Goal: Task Accomplishment & Management: Complete application form

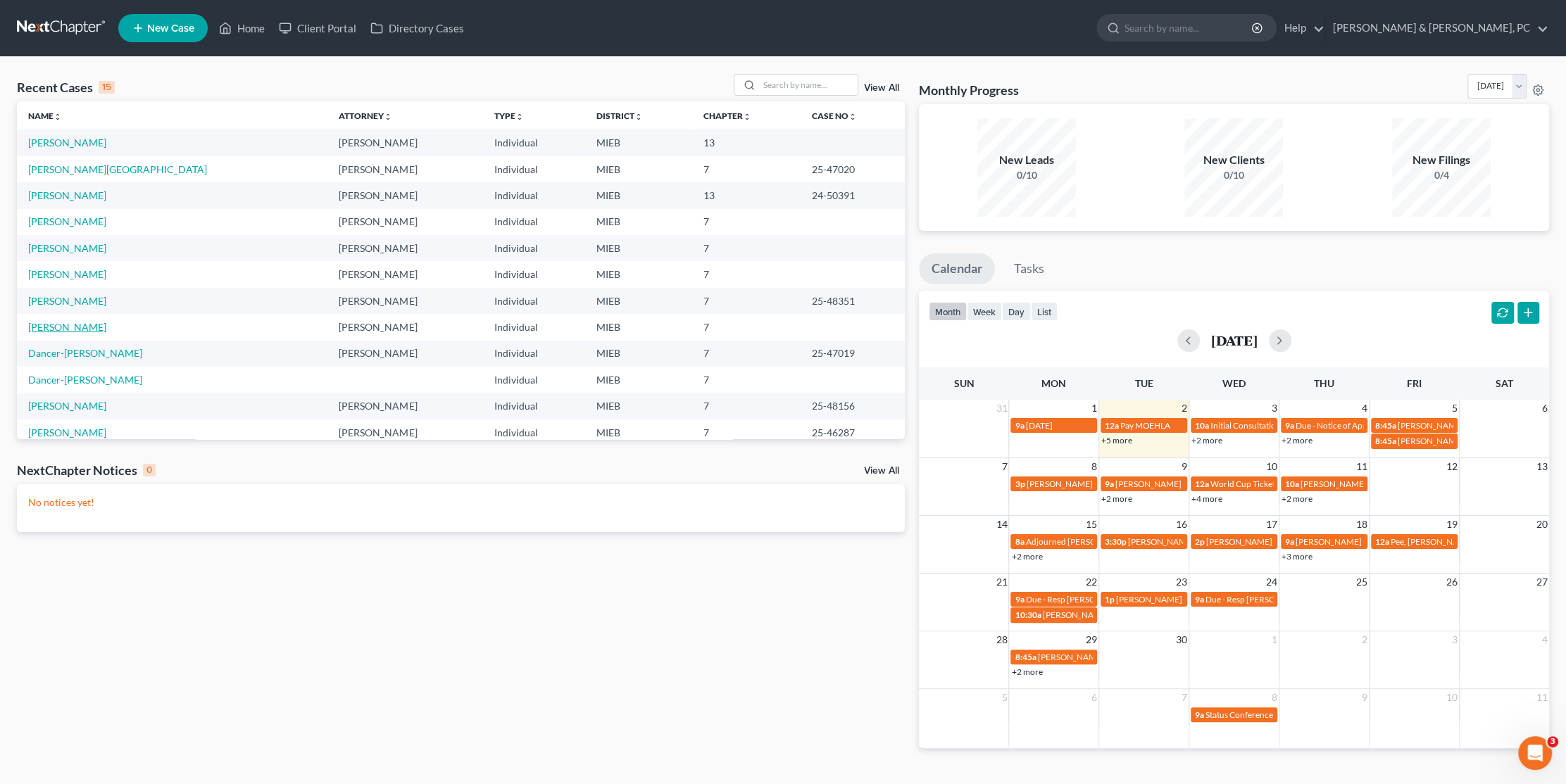
click at [74, 323] on link "[PERSON_NAME]" at bounding box center [67, 326] width 78 height 12
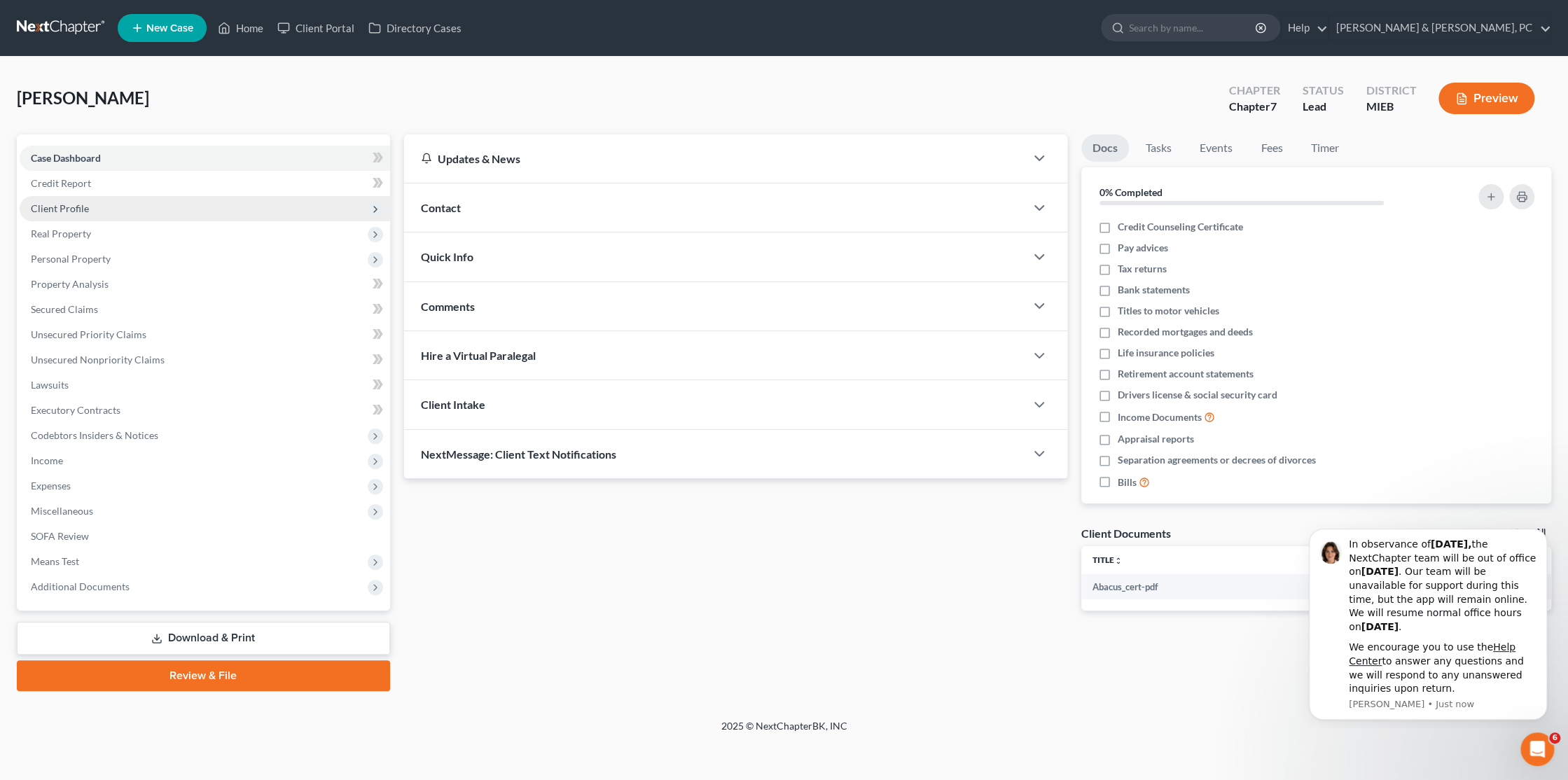
click at [62, 210] on span "Client Profile" at bounding box center [59, 208] width 58 height 12
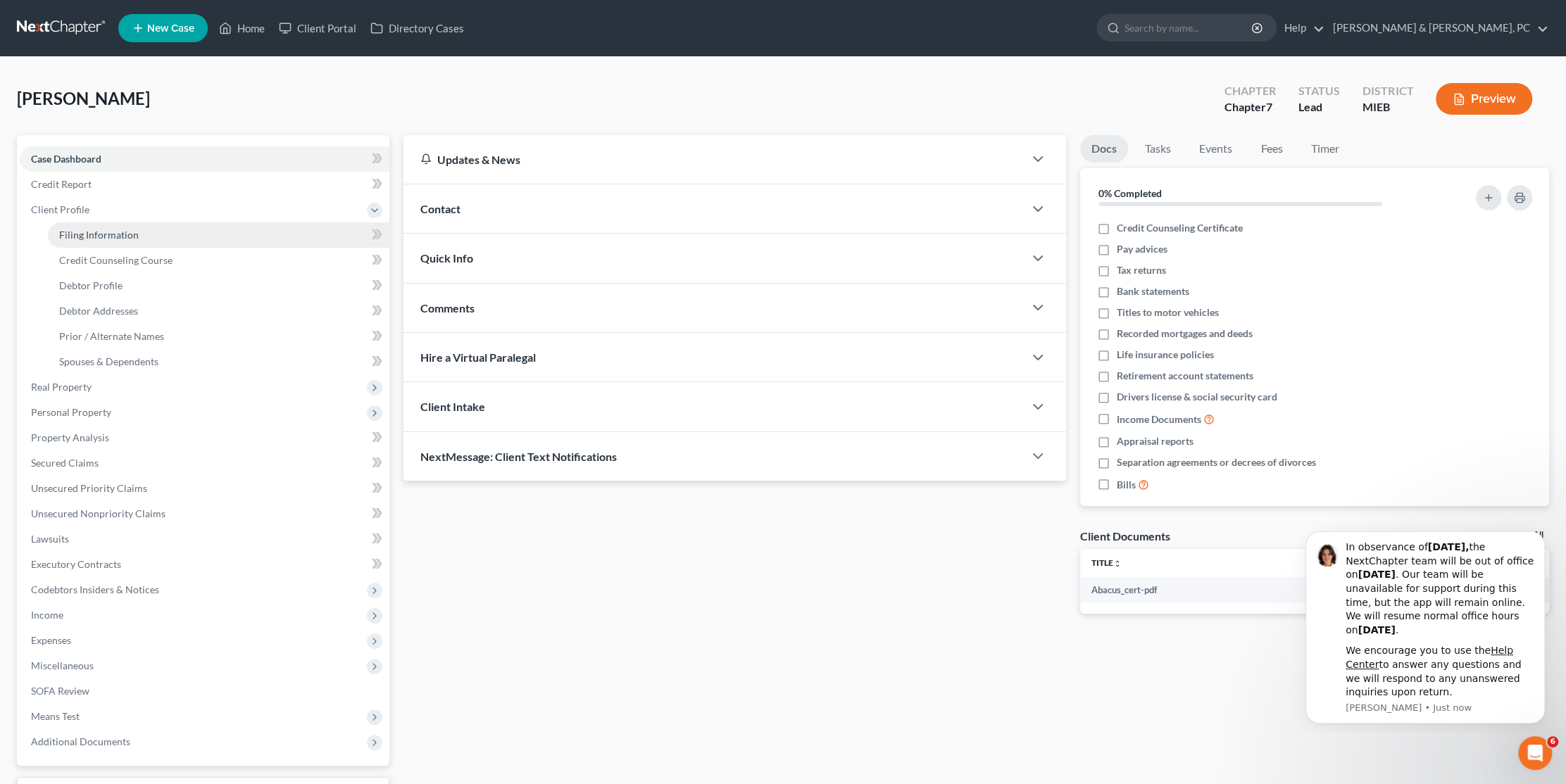
click at [88, 237] on span "Filing Information" at bounding box center [99, 234] width 80 height 12
select select "1"
select select "0"
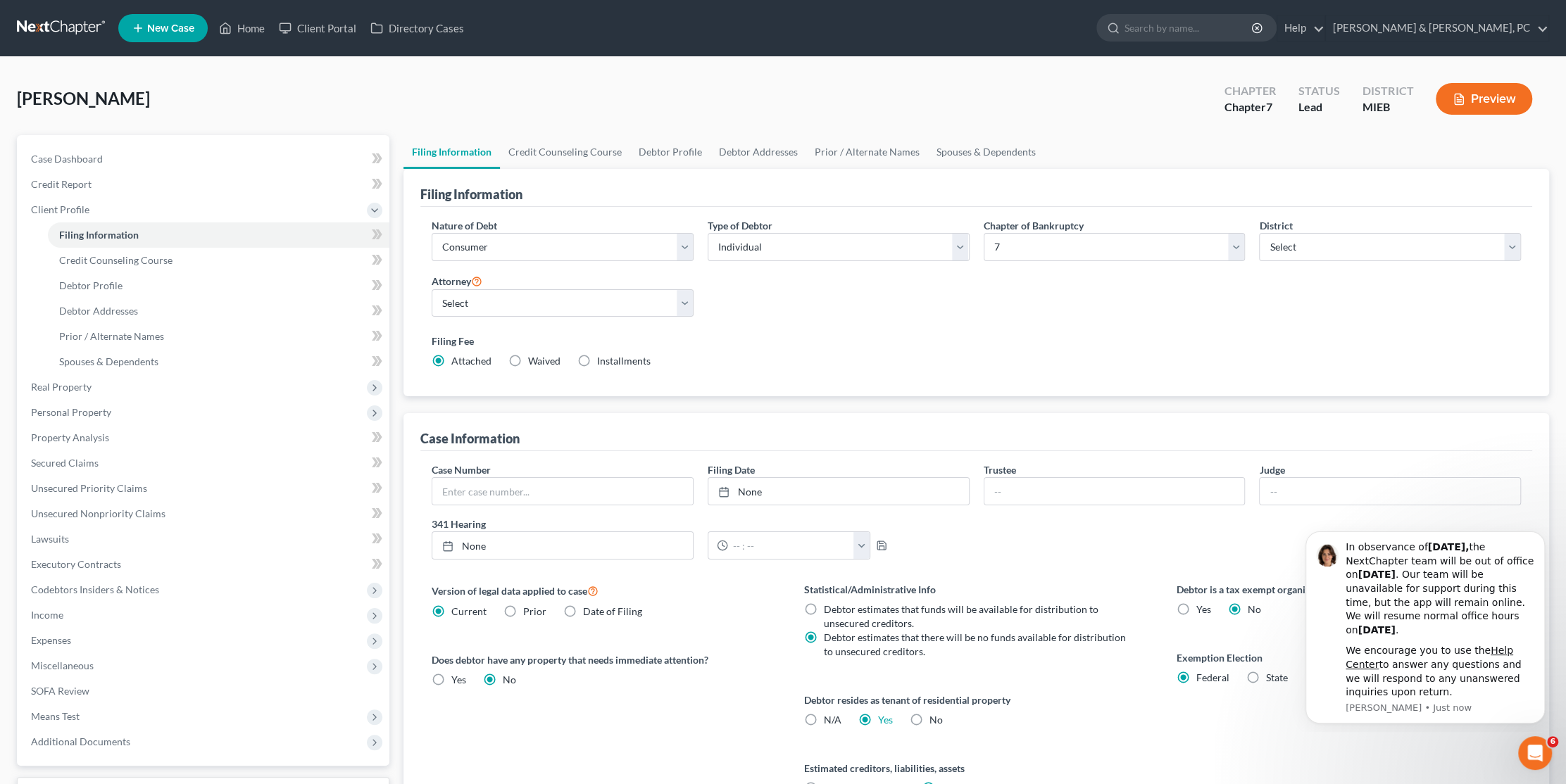
click at [597, 360] on label "Installments Installments" at bounding box center [624, 360] width 54 height 14
click at [602, 360] on input "Installments Installments" at bounding box center [607, 358] width 9 height 9
radio input "true"
radio input "false"
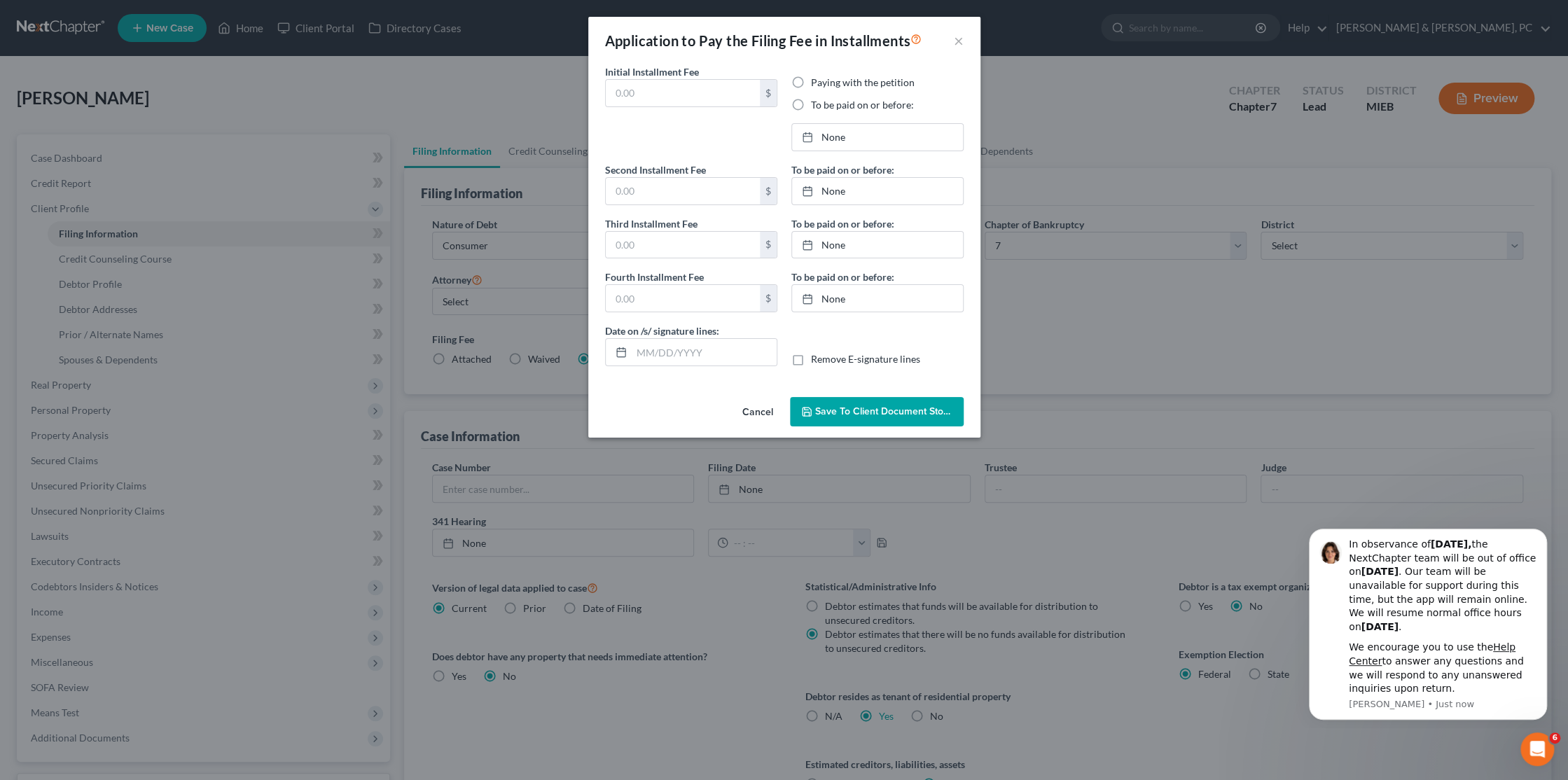
type input "0.00"
radio input "true"
type input "0.00"
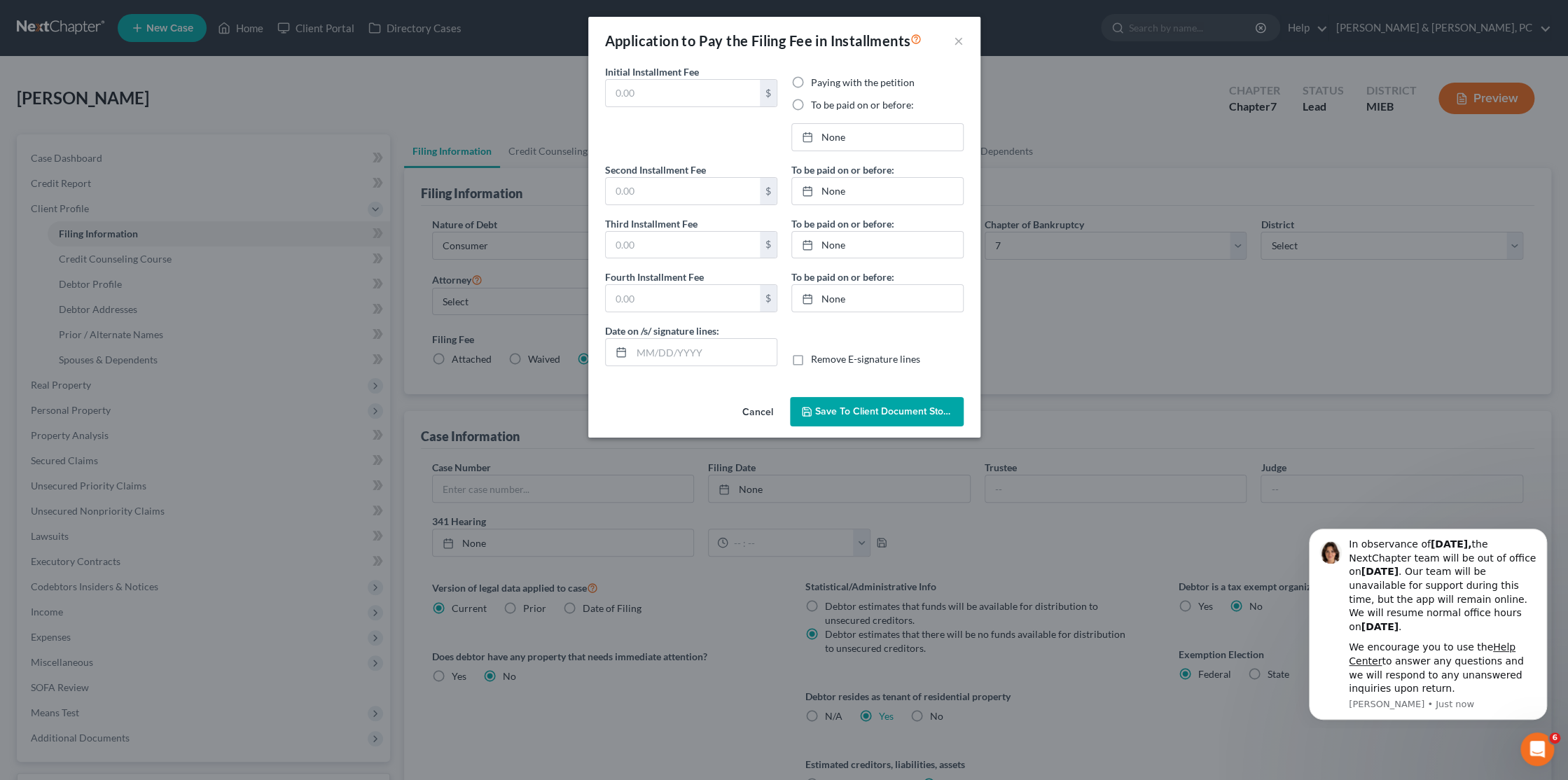
type input "[DATE]"
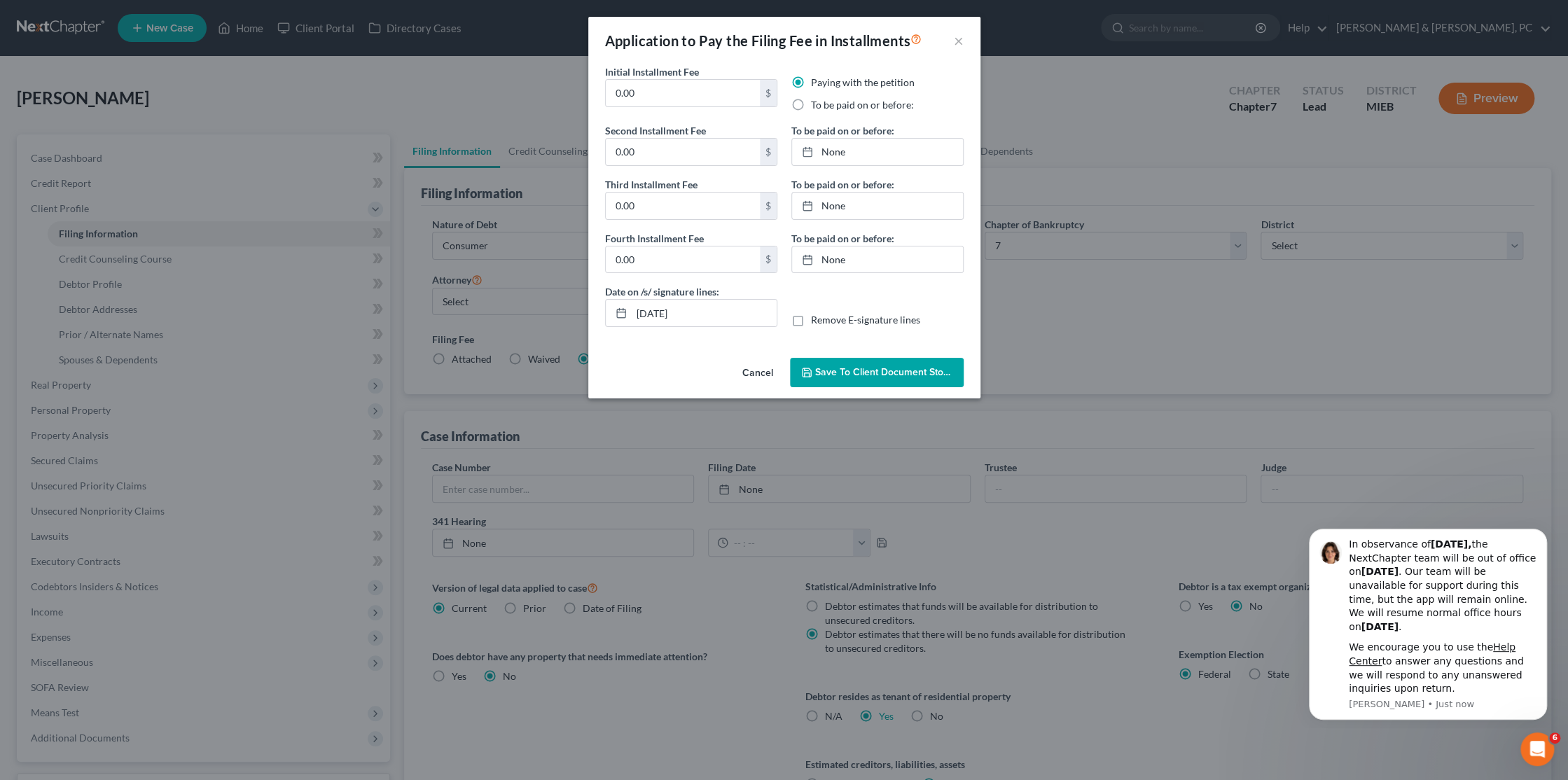
click at [811, 317] on label "Remove E-signature lines" at bounding box center [865, 320] width 109 height 14
click at [816, 317] on input "Remove E-signature lines" at bounding box center [821, 317] width 9 height 9
checkbox input "true"
click at [843, 382] on button "Save to Client Document Storage" at bounding box center [876, 372] width 174 height 29
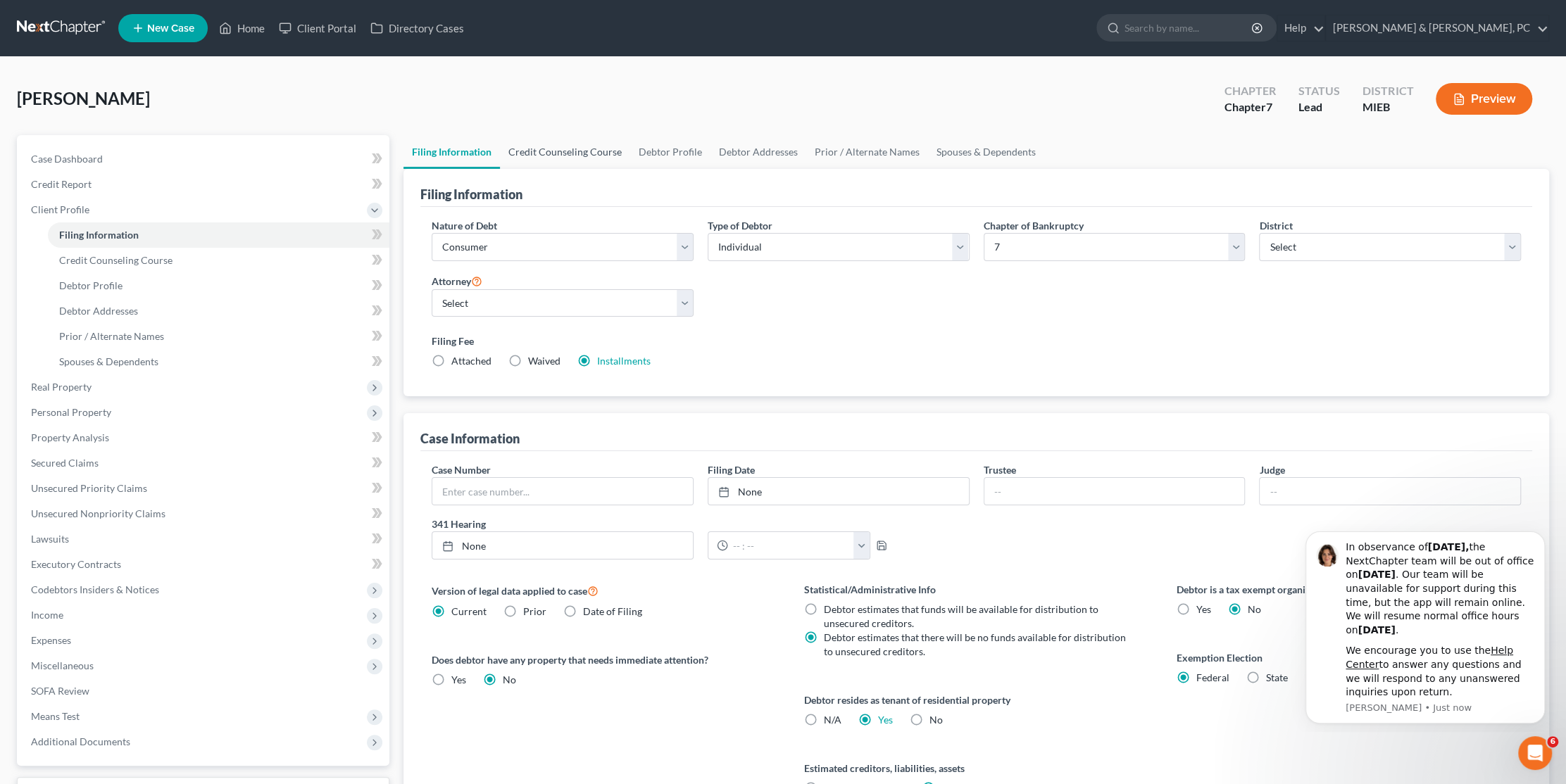
click at [543, 153] on link "Credit Counseling Course" at bounding box center [565, 152] width 130 height 34
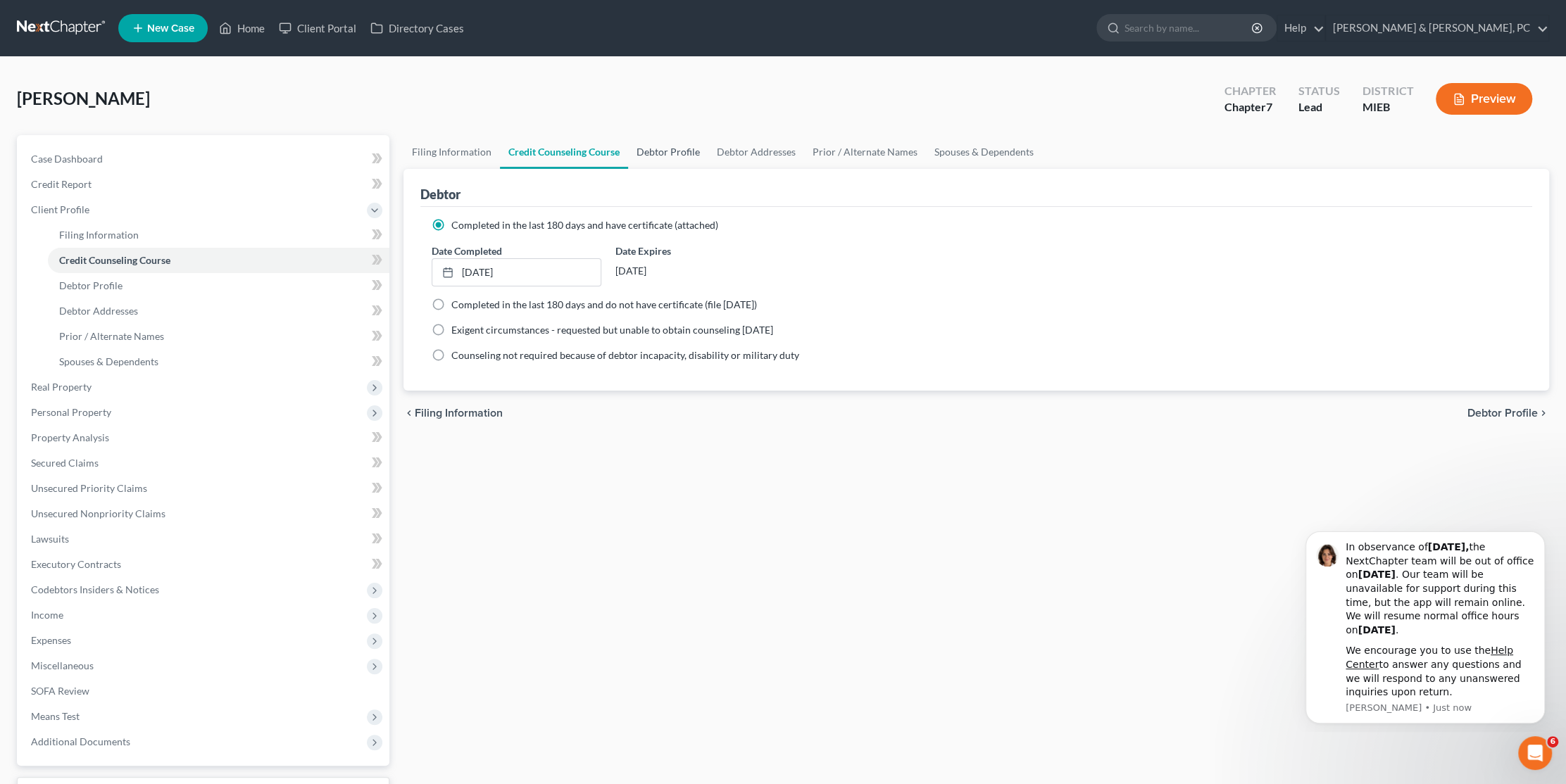
click at [667, 148] on link "Debtor Profile" at bounding box center [668, 152] width 80 height 34
select select "0"
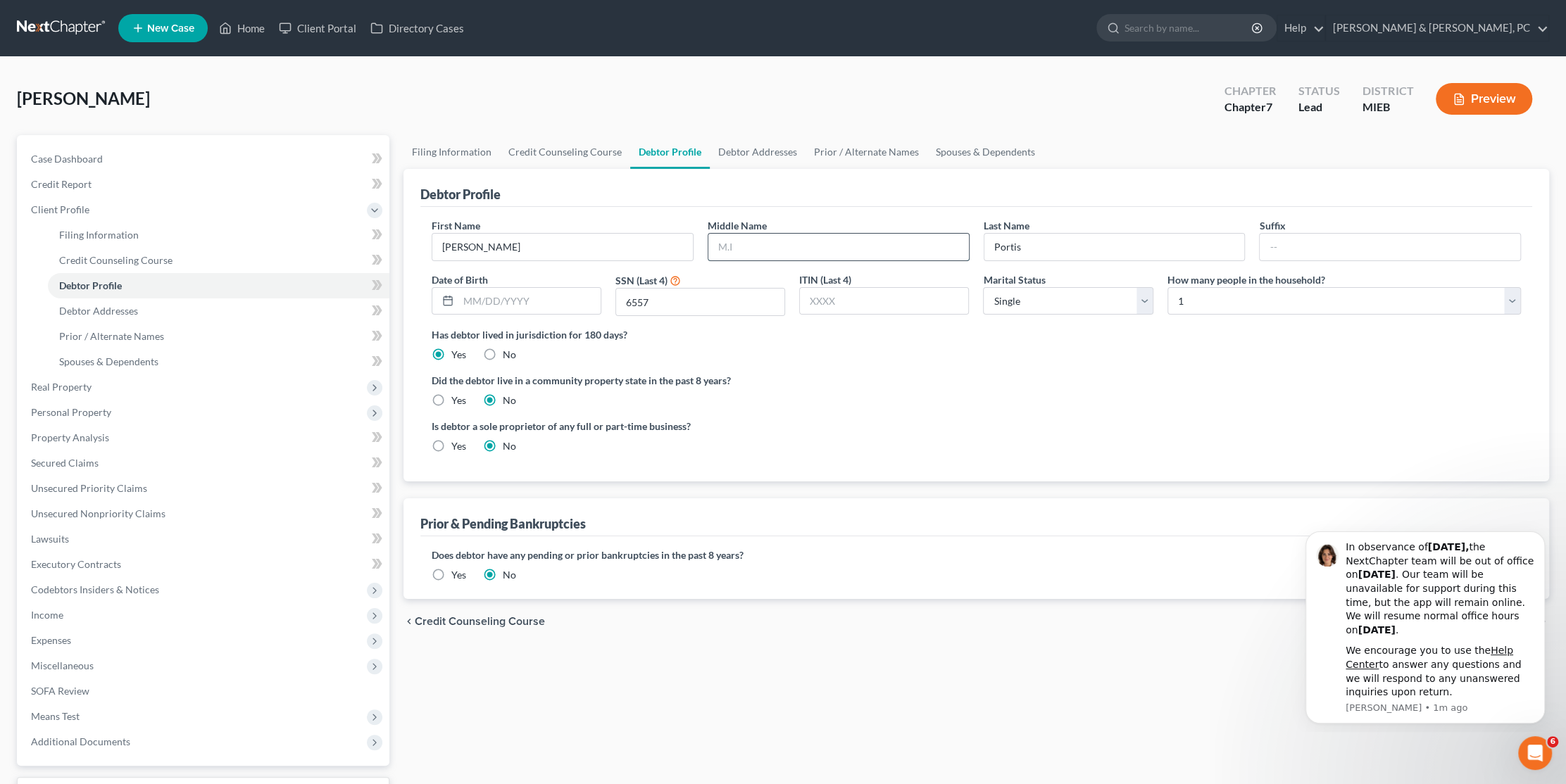
click at [762, 241] on input "text" at bounding box center [838, 247] width 260 height 27
type input "M"
click at [1045, 287] on select "Select Single Married Separated Divorced Widowed" at bounding box center [1068, 301] width 170 height 28
select select "3"
click at [983, 287] on select "Select Single Married Separated Divorced Widowed" at bounding box center [1068, 301] width 170 height 28
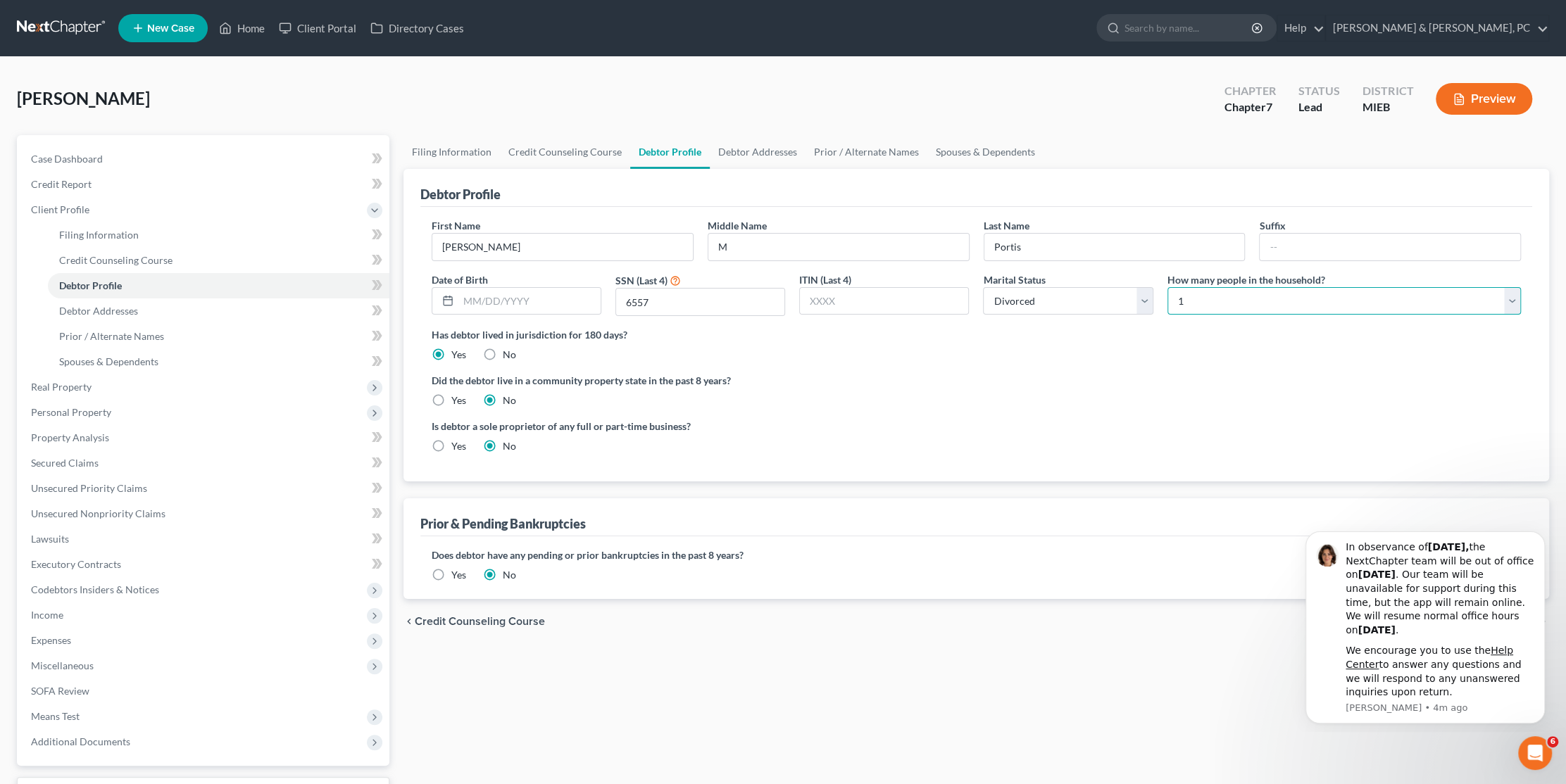
click at [1309, 298] on select "Select 1 2 3 4 5 6 7 8 9 10 11 12 13 14 15 16 17 18 19 20" at bounding box center [1343, 301] width 353 height 28
select select "3"
click at [1167, 287] on select "Select 1 2 3 4 5 6 7 8 9 10 11 12 13 14 15 16 17 18 19 20" at bounding box center [1343, 301] width 353 height 28
click at [759, 148] on link "Debtor Addresses" at bounding box center [758, 152] width 96 height 34
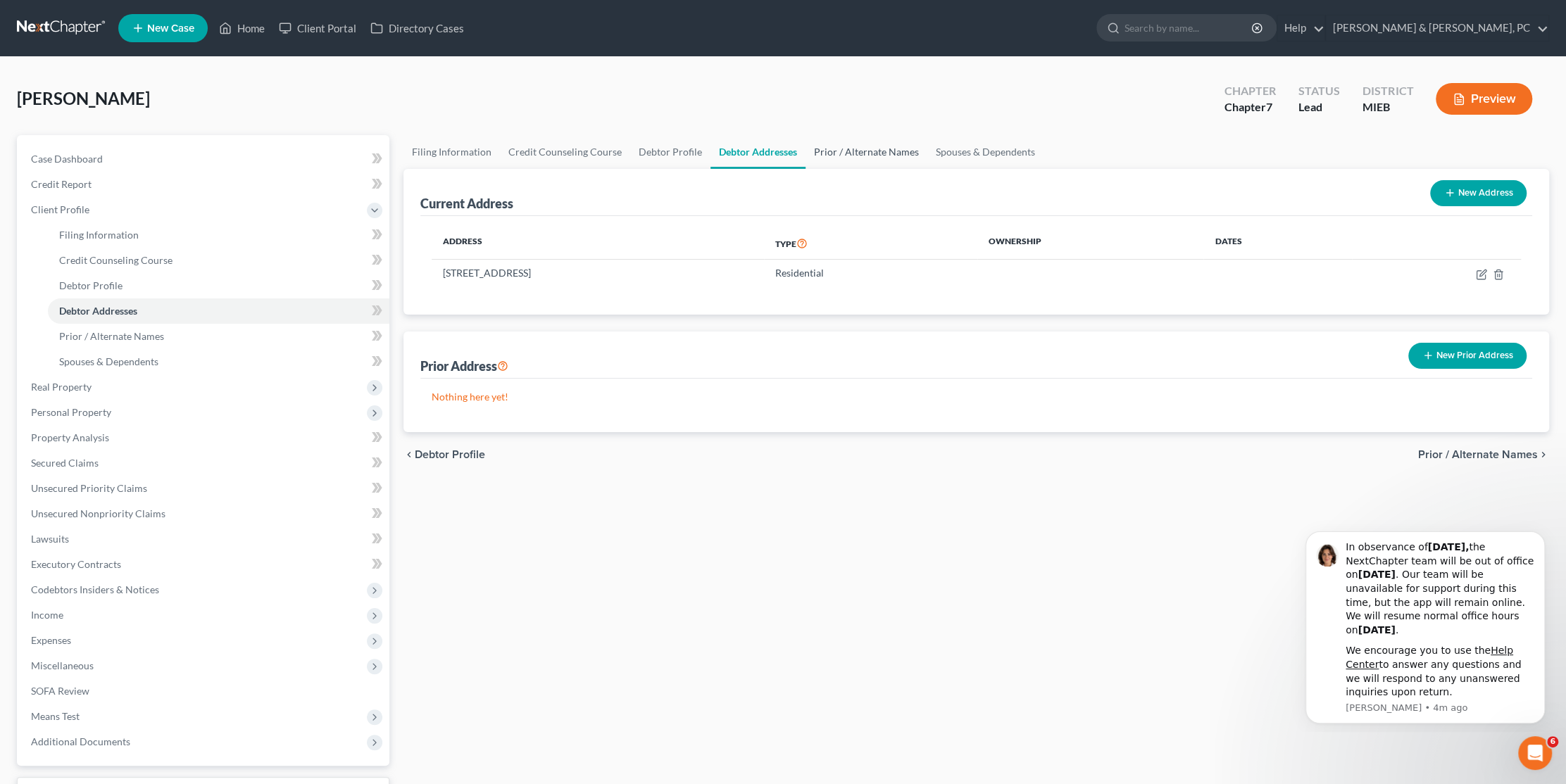
click at [849, 148] on link "Prior / Alternate Names" at bounding box center [866, 152] width 122 height 34
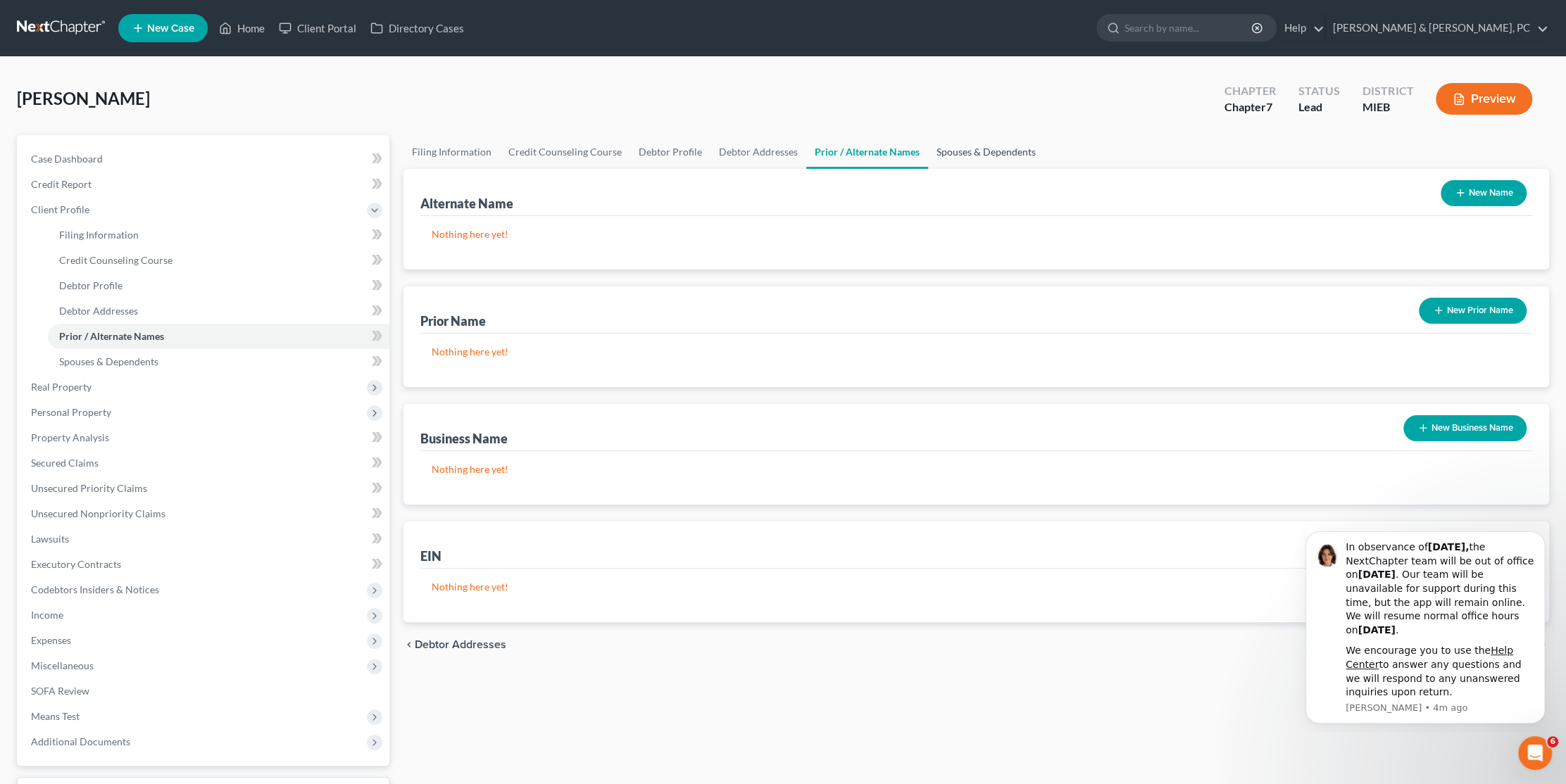
click at [987, 153] on link "Spouses & Dependents" at bounding box center [986, 152] width 116 height 34
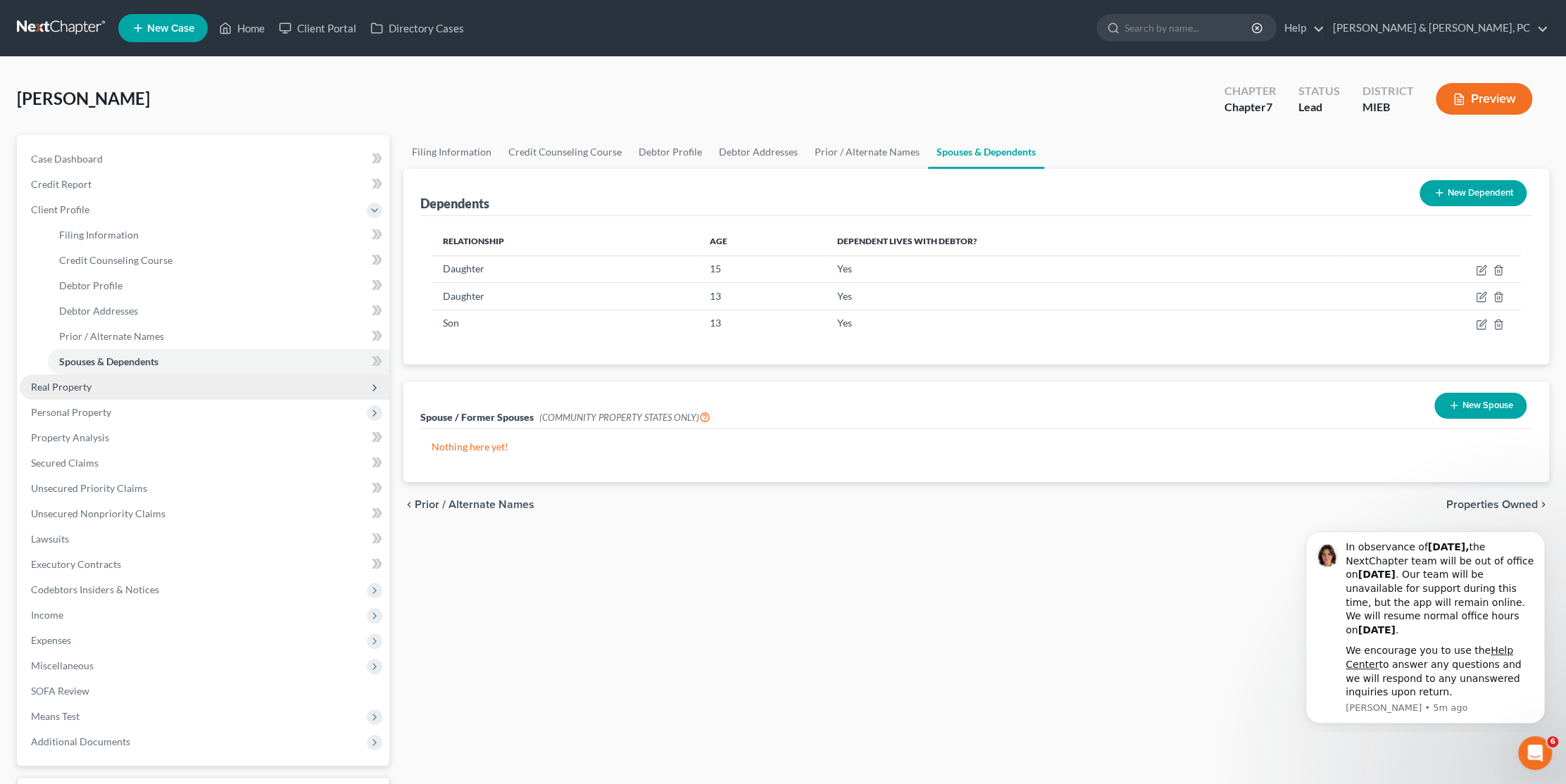
click at [120, 393] on span "Real Property" at bounding box center [204, 387] width 369 height 25
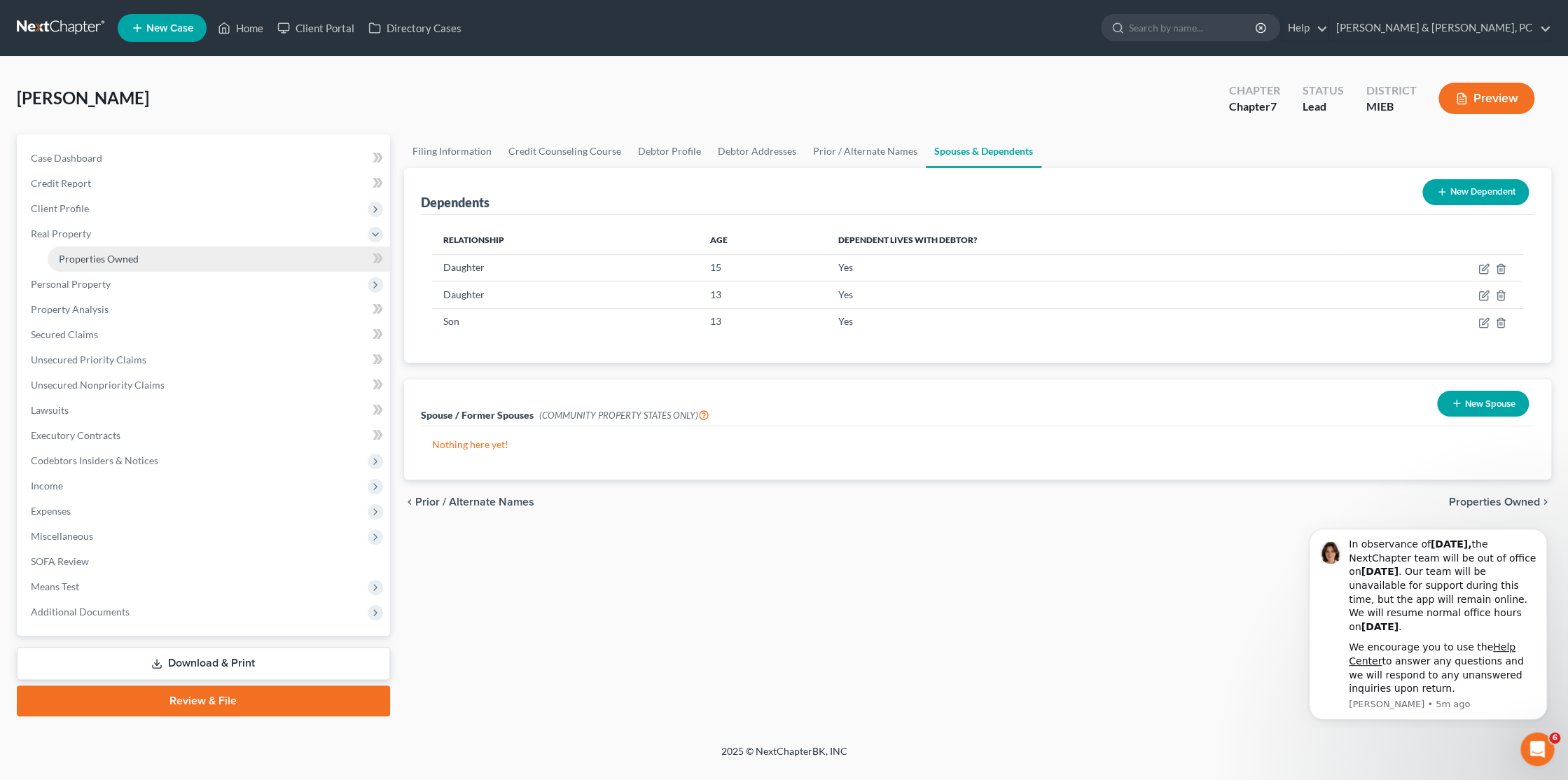
click at [98, 253] on span "Properties Owned" at bounding box center [98, 259] width 80 height 12
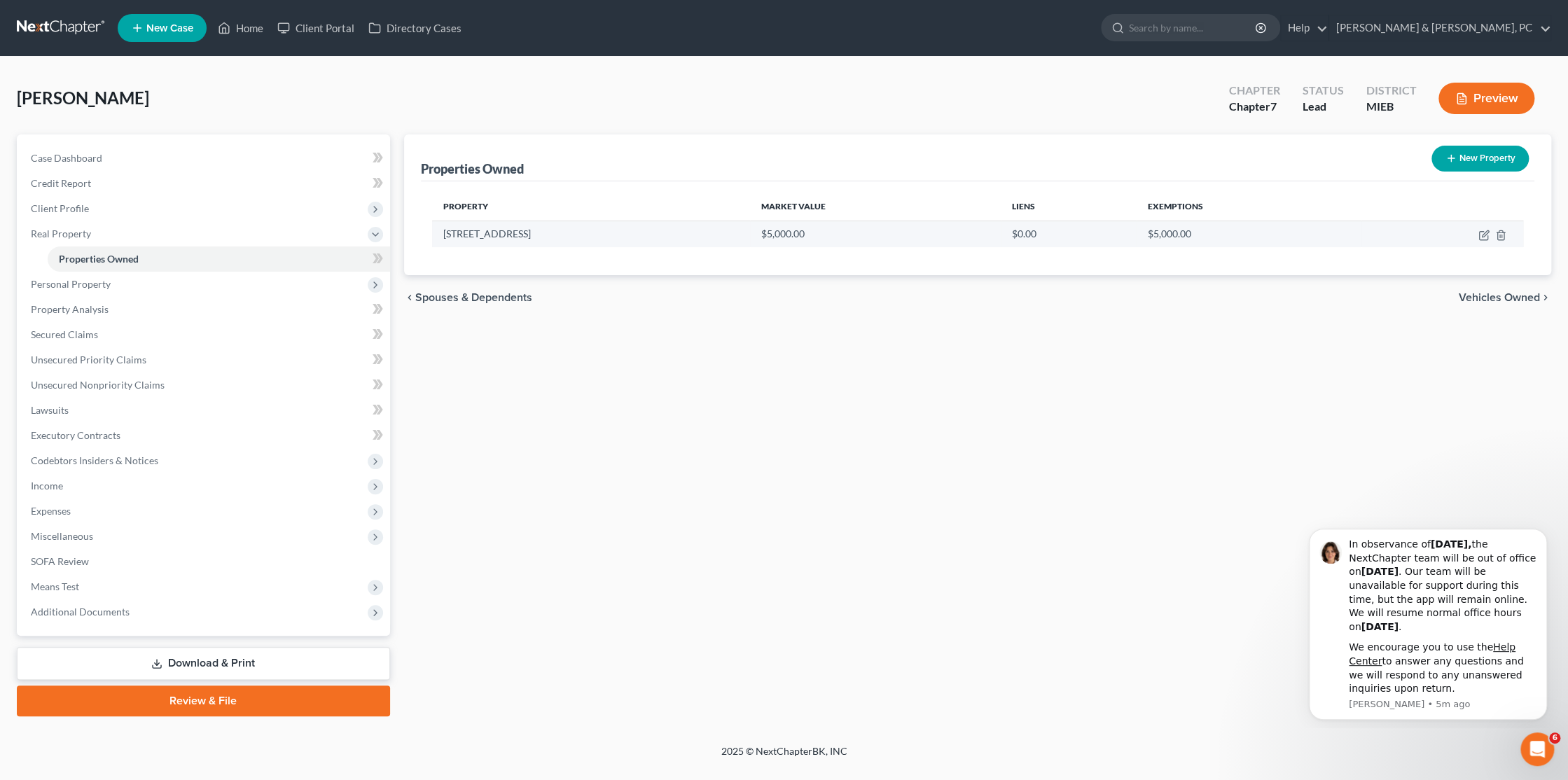
click at [593, 228] on td "[STREET_ADDRESS]" at bounding box center [591, 234] width 318 height 26
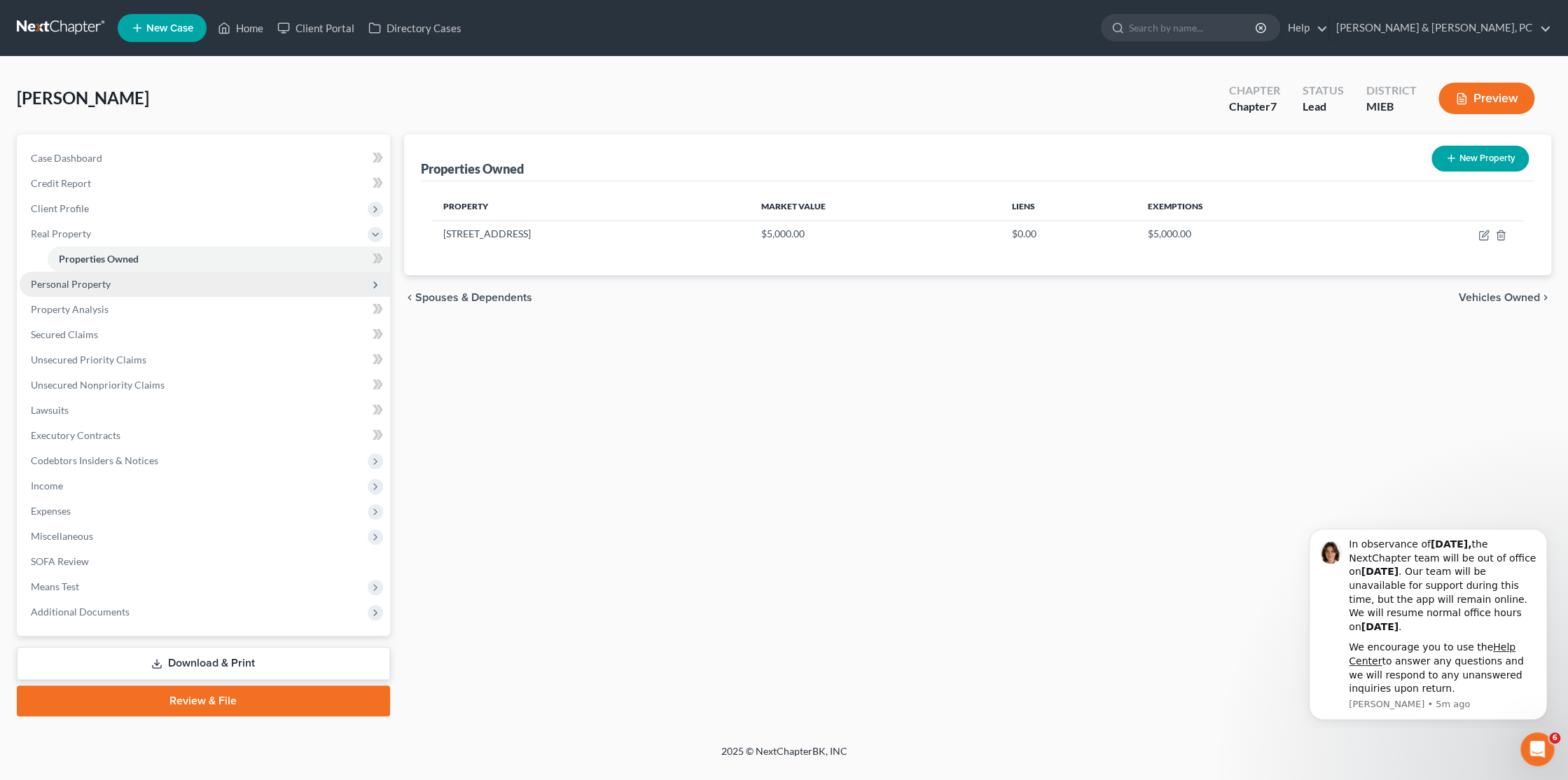
click at [72, 285] on span "Personal Property" at bounding box center [70, 284] width 80 height 12
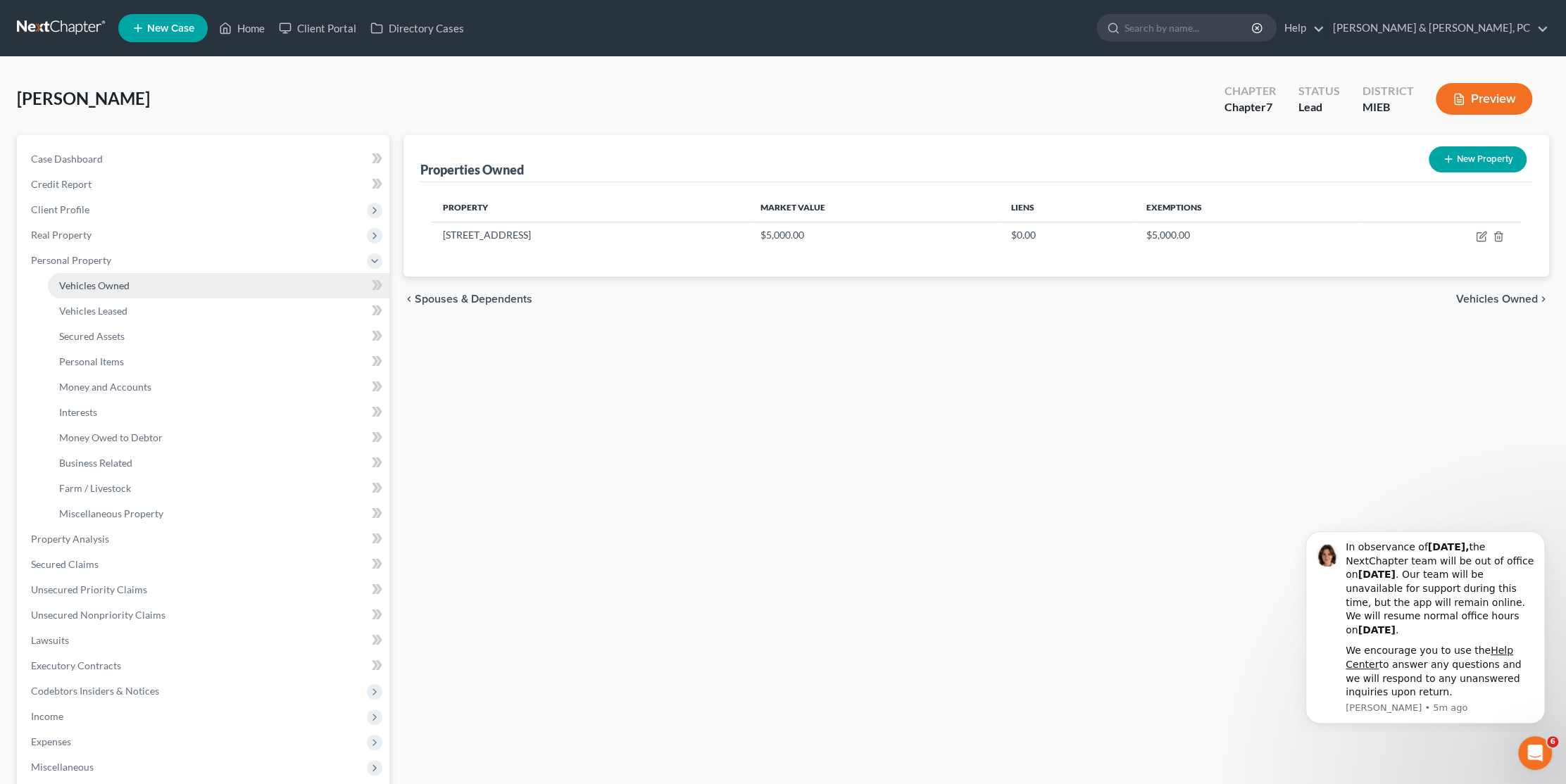
click at [94, 289] on span "Vehicles Owned" at bounding box center [94, 285] width 70 height 12
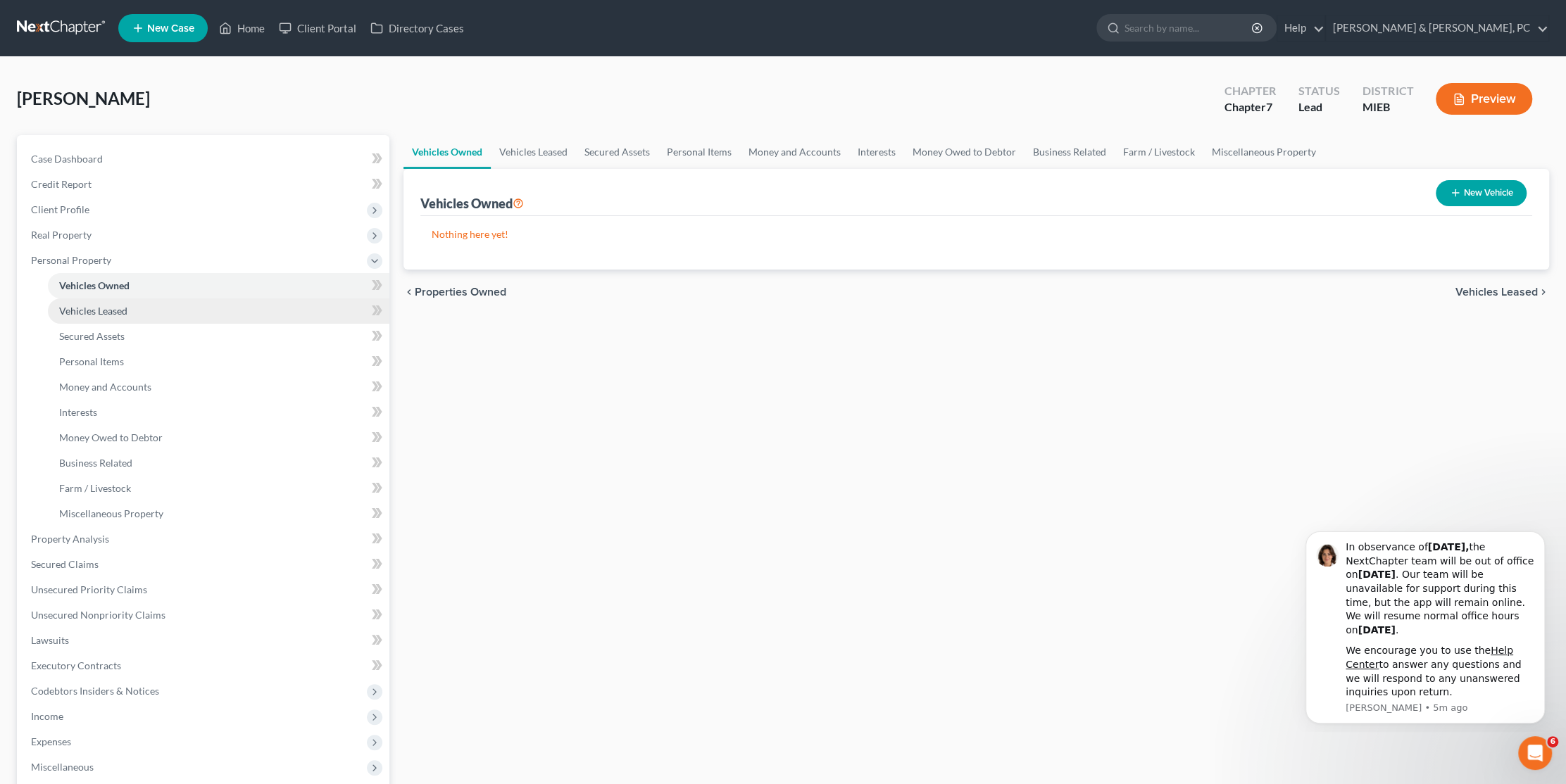
click at [96, 304] on span "Vehicles Leased" at bounding box center [93, 310] width 69 height 12
click at [181, 285] on link "Vehicles Owned" at bounding box center [218, 285] width 341 height 25
click at [1483, 194] on button "New Vehicle" at bounding box center [1480, 192] width 91 height 26
select select "0"
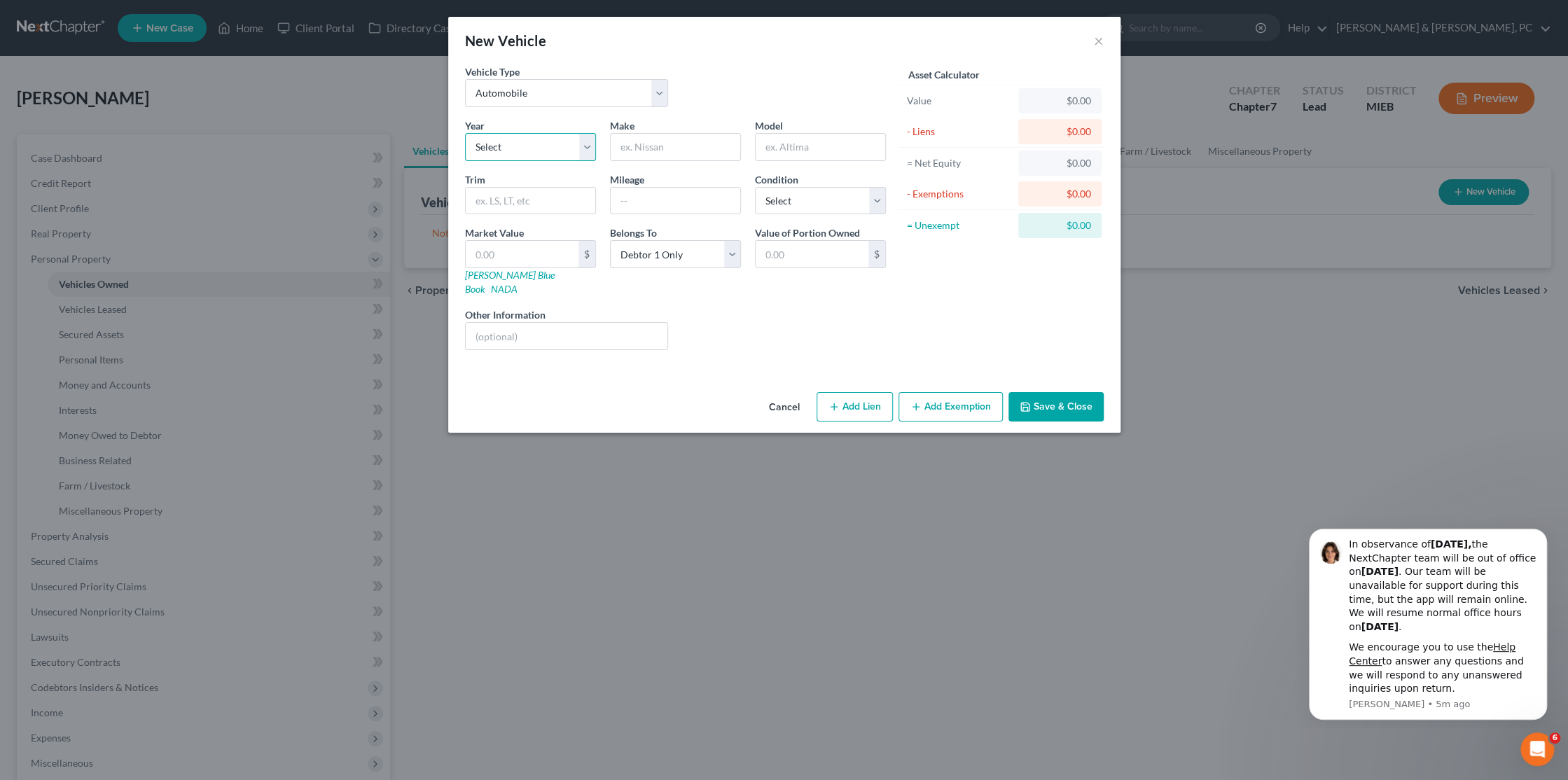
click at [516, 147] on select "Select 2026 2025 2024 2023 2022 2021 2020 2019 2018 2017 2016 2015 2014 2013 20…" at bounding box center [530, 147] width 131 height 28
select select "12"
click at [465, 133] on select "Select 2026 2025 2024 2023 2022 2021 2020 2019 2018 2017 2016 2015 2014 2013 20…" at bounding box center [530, 147] width 131 height 28
click at [509, 194] on input "text" at bounding box center [530, 201] width 130 height 26
click at [664, 144] on input "text" at bounding box center [675, 147] width 130 height 26
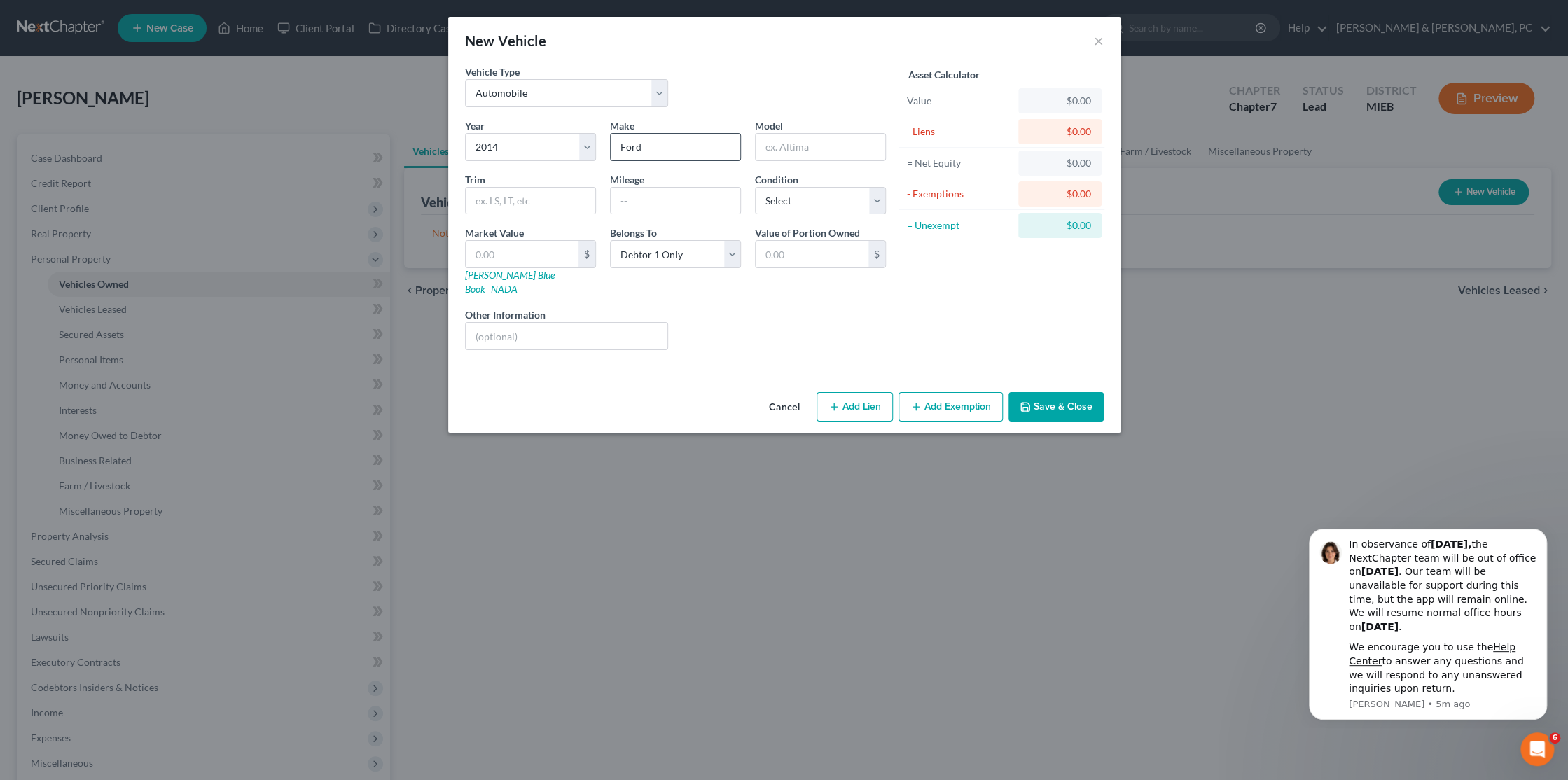
type input "Ford"
type input "Explorer"
type input "175000"
select select "2"
click at [1056, 296] on div "Asset Calculator Value $0.00 - Liens $0.00 = Net Equity $0.00 - Exemptions $0.0…" at bounding box center [1001, 213] width 218 height 297
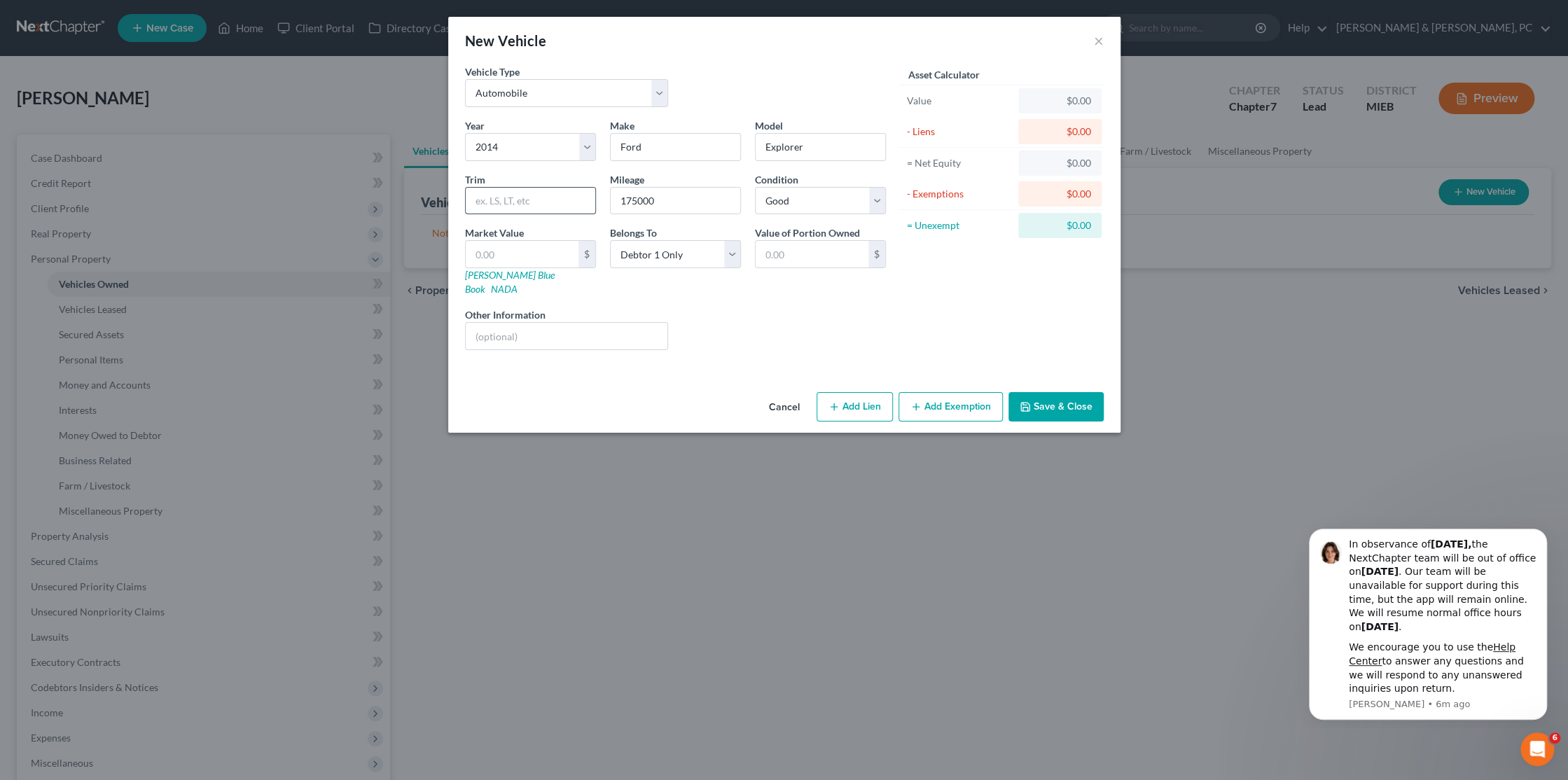
click at [522, 199] on input "text" at bounding box center [530, 201] width 130 height 26
type input "C"
type input "XLT"
click at [509, 256] on input "text" at bounding box center [522, 254] width 113 height 26
type input "2"
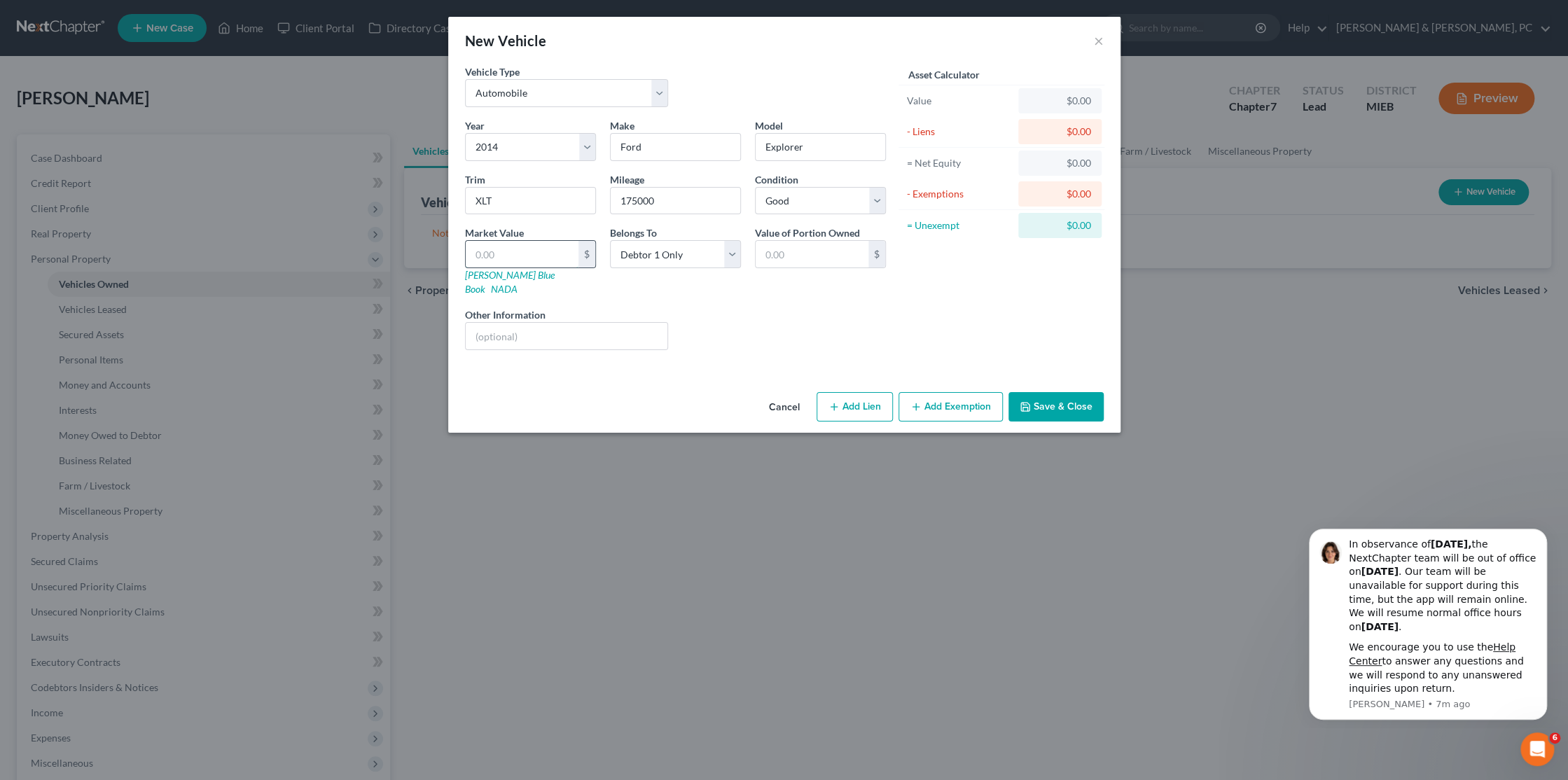
type input "2.00"
type input "22"
type input "22.00"
type input "225"
type input "225.00"
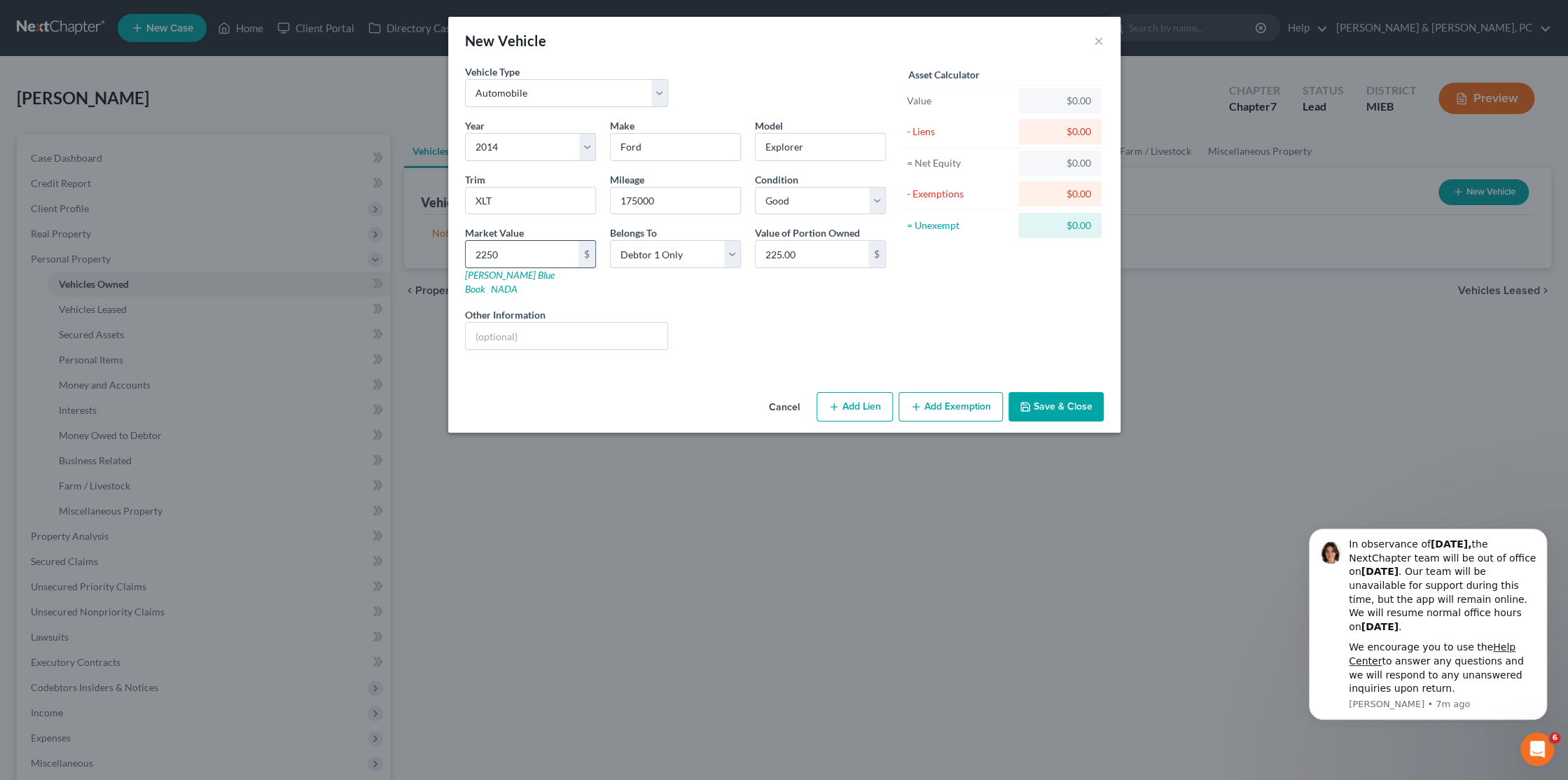
type input "2,250"
type input "2,250.00"
type input "2,250"
click at [980, 397] on button "Add Exemption" at bounding box center [950, 407] width 104 height 29
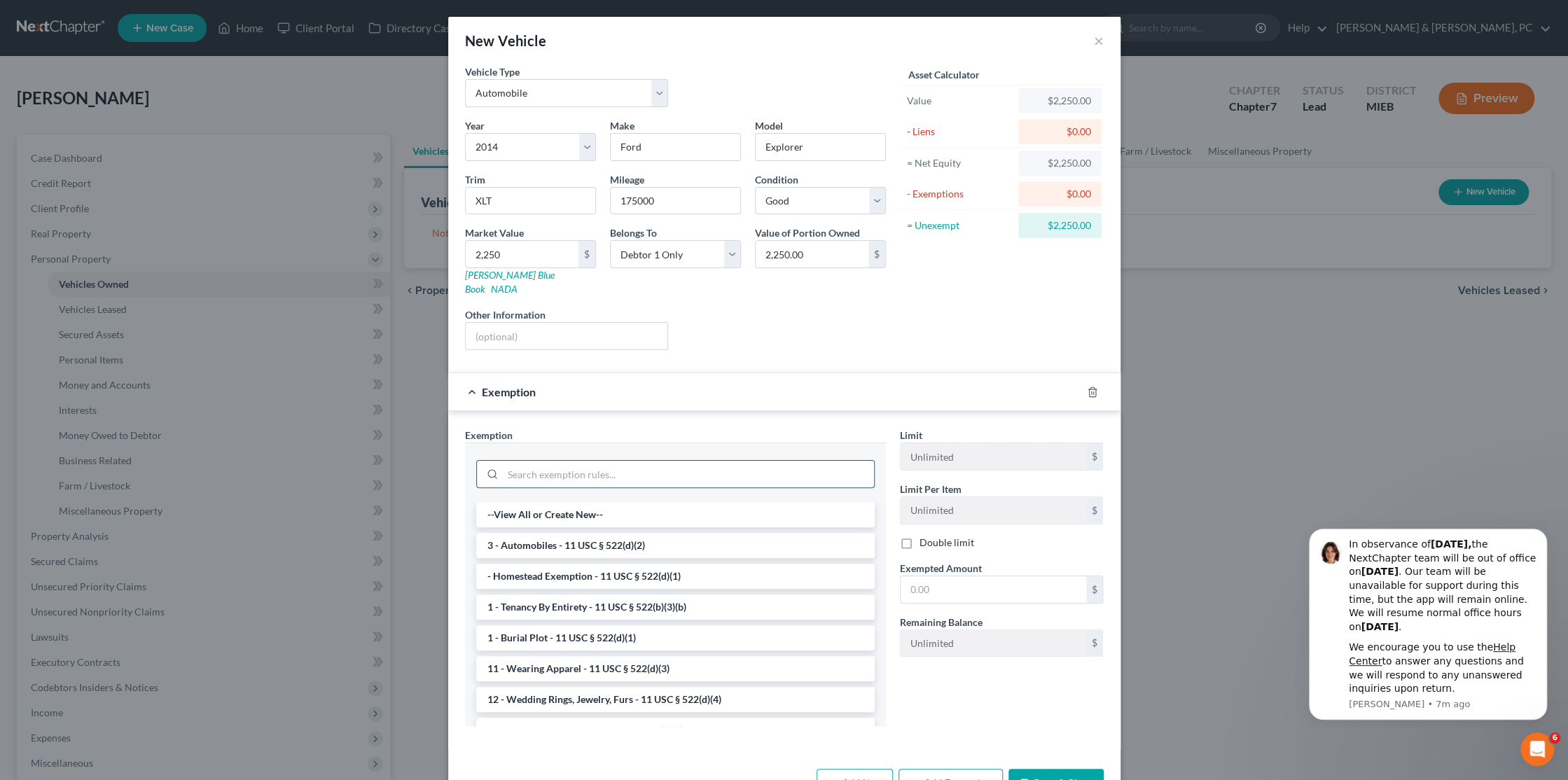
click at [632, 460] on input "search" at bounding box center [689, 474] width 371 height 26
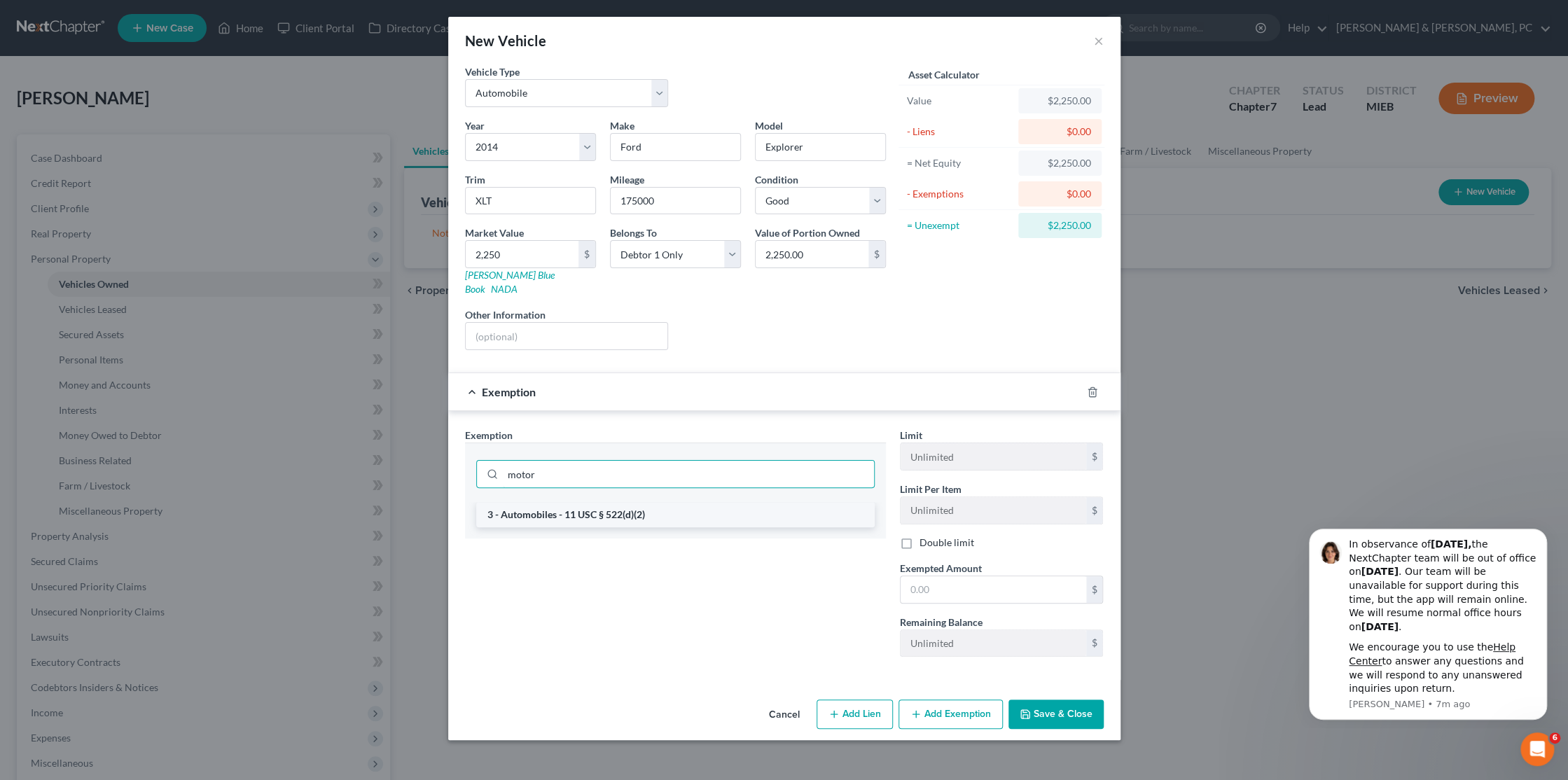
type input "motor"
click at [622, 502] on li "3 - Automobiles - 11 USC § 522(d)(2)" at bounding box center [675, 515] width 398 height 25
click at [1055, 699] on button "Save & Close" at bounding box center [1056, 714] width 95 height 29
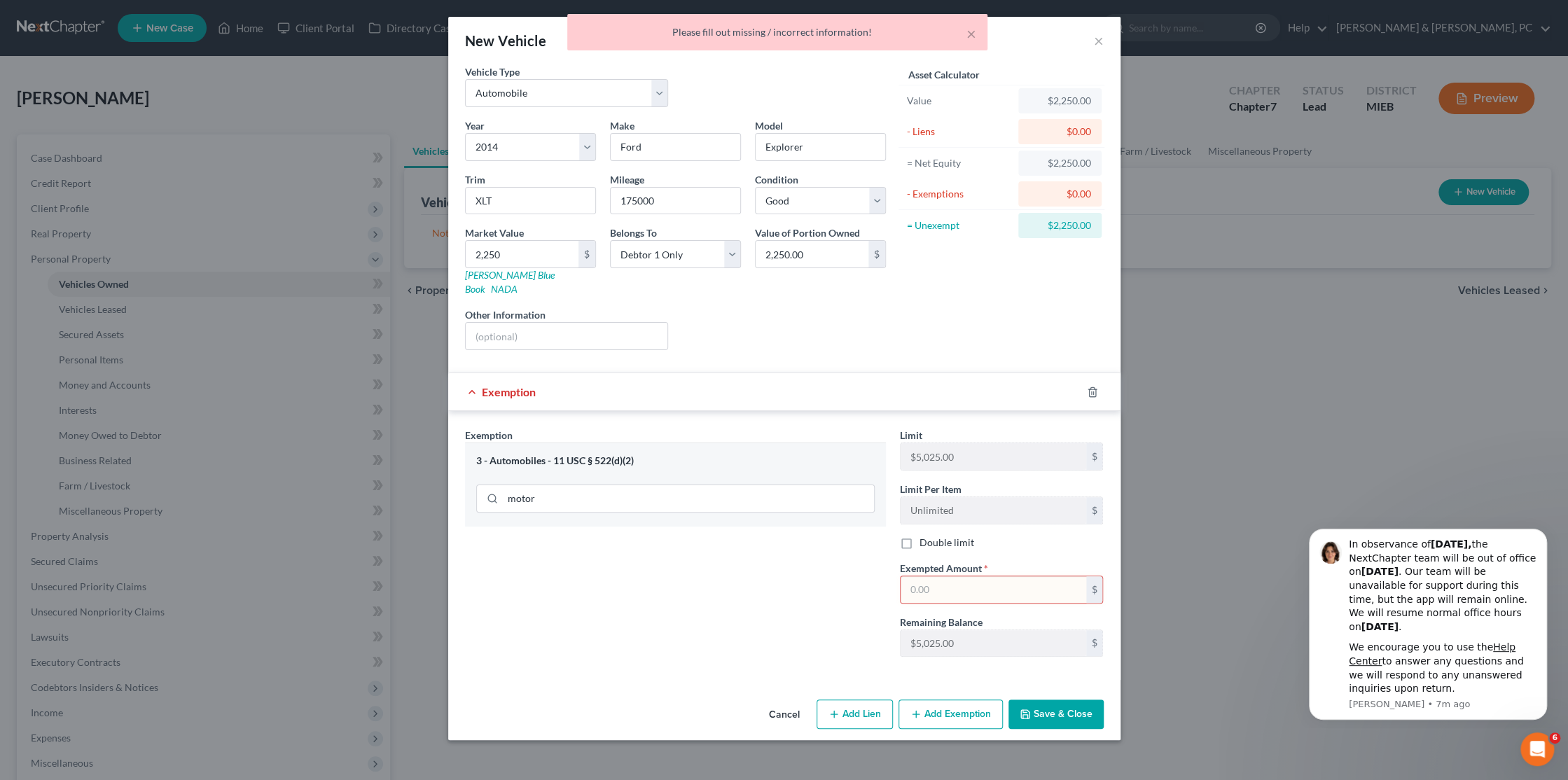
click at [965, 578] on input "text" at bounding box center [993, 589] width 186 height 26
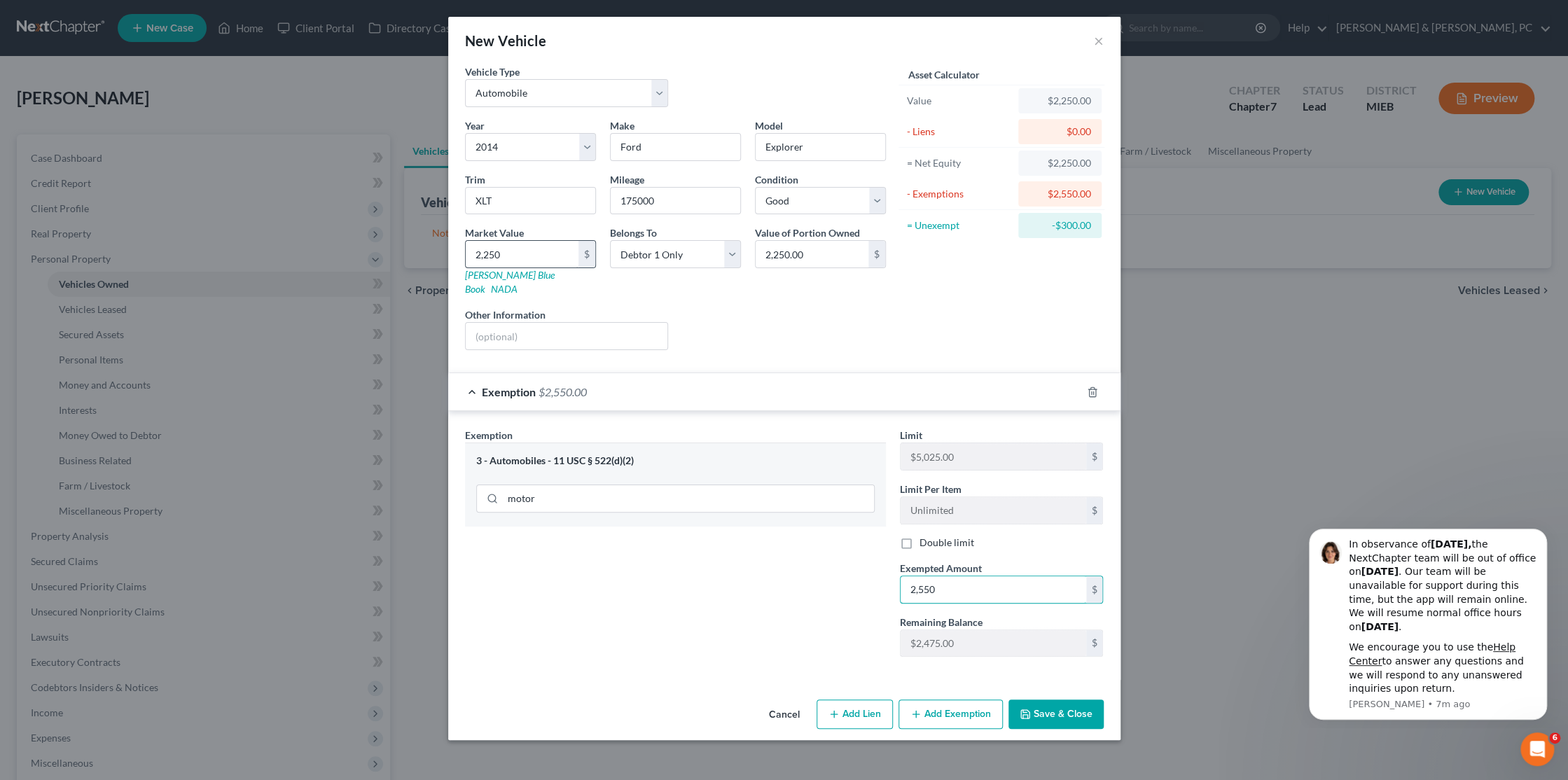
type input "2,550"
type input "2"
type input "2.00"
type input "25"
type input "25.00"
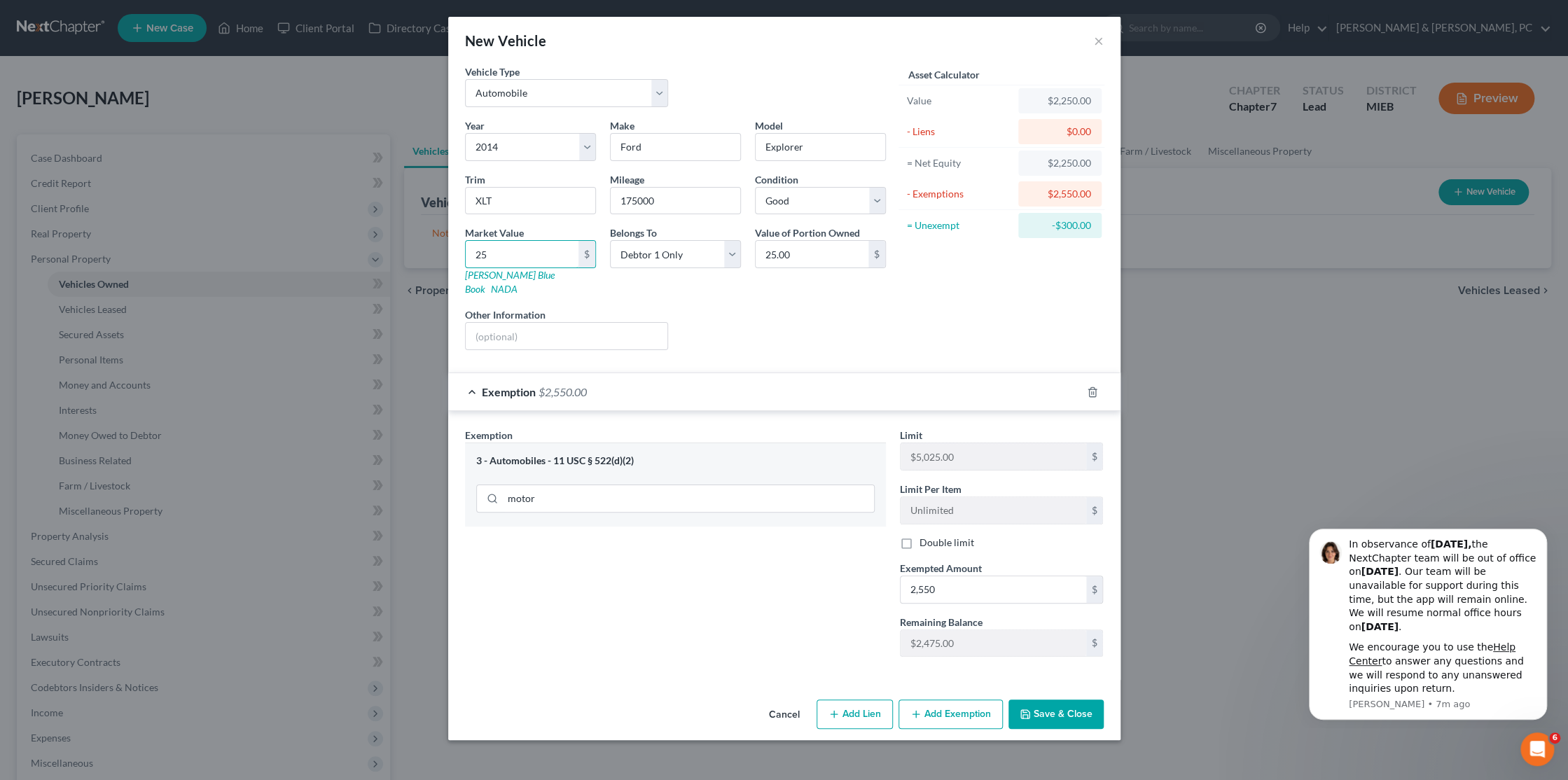
type input "255"
type input "255.00"
type input "2550"
type input "2,550.00"
type input "2,550"
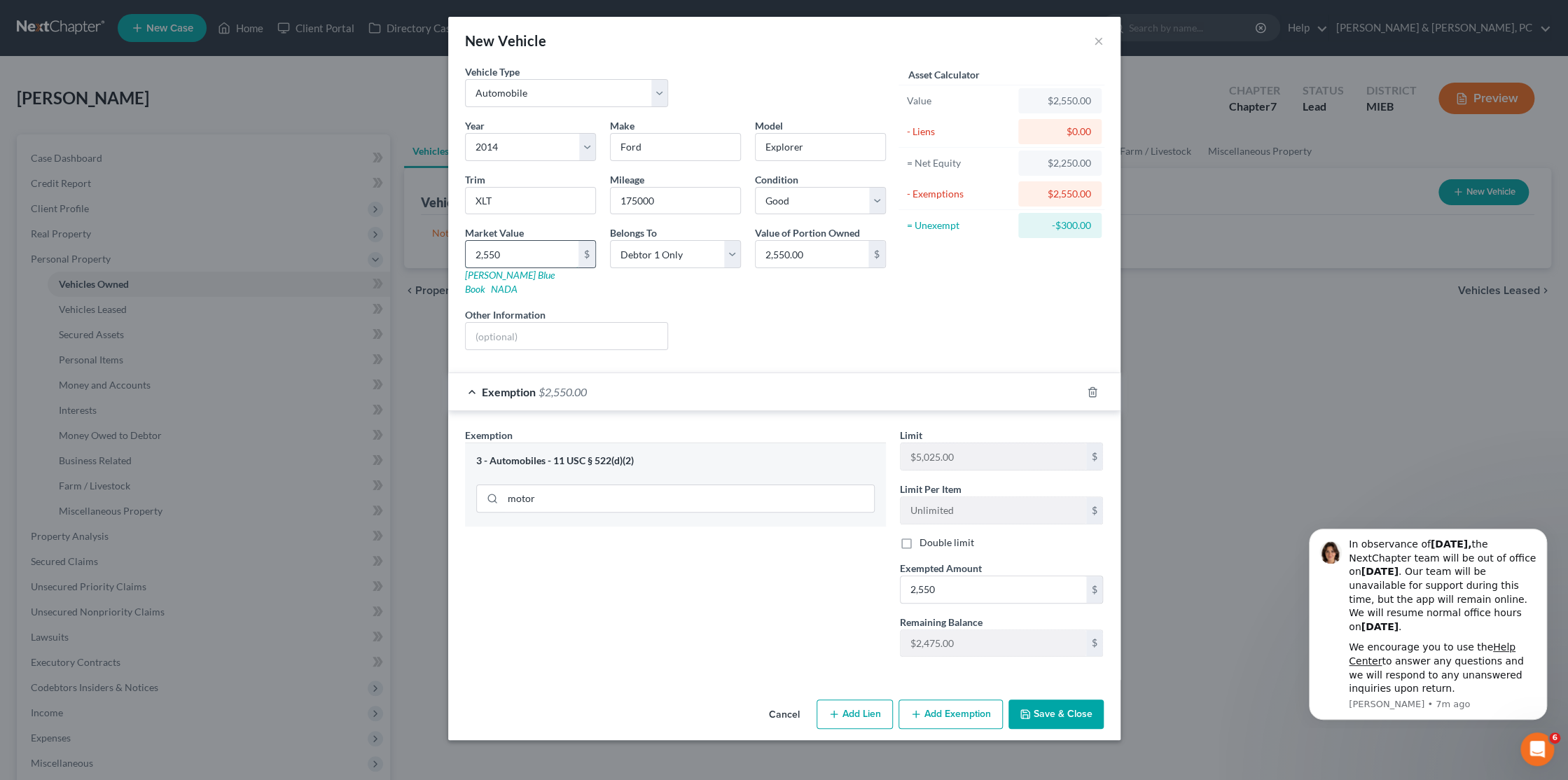
click at [525, 252] on input "2,550" at bounding box center [522, 254] width 113 height 26
click at [1087, 702] on button "Save & Close" at bounding box center [1056, 714] width 95 height 29
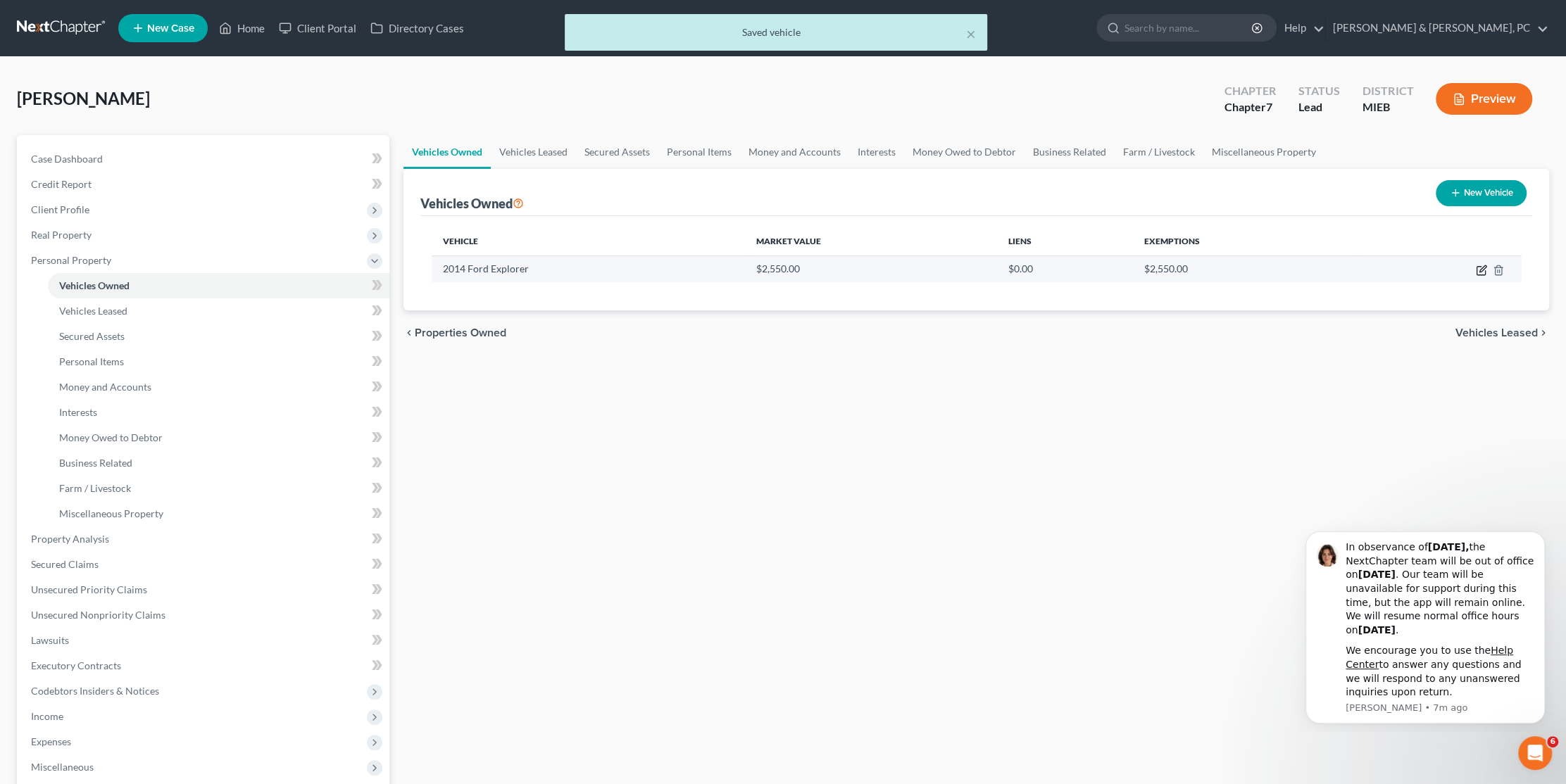
click at [1485, 266] on icon "button" at bounding box center [1482, 268] width 7 height 7
select select "0"
select select "12"
select select "2"
select select "0"
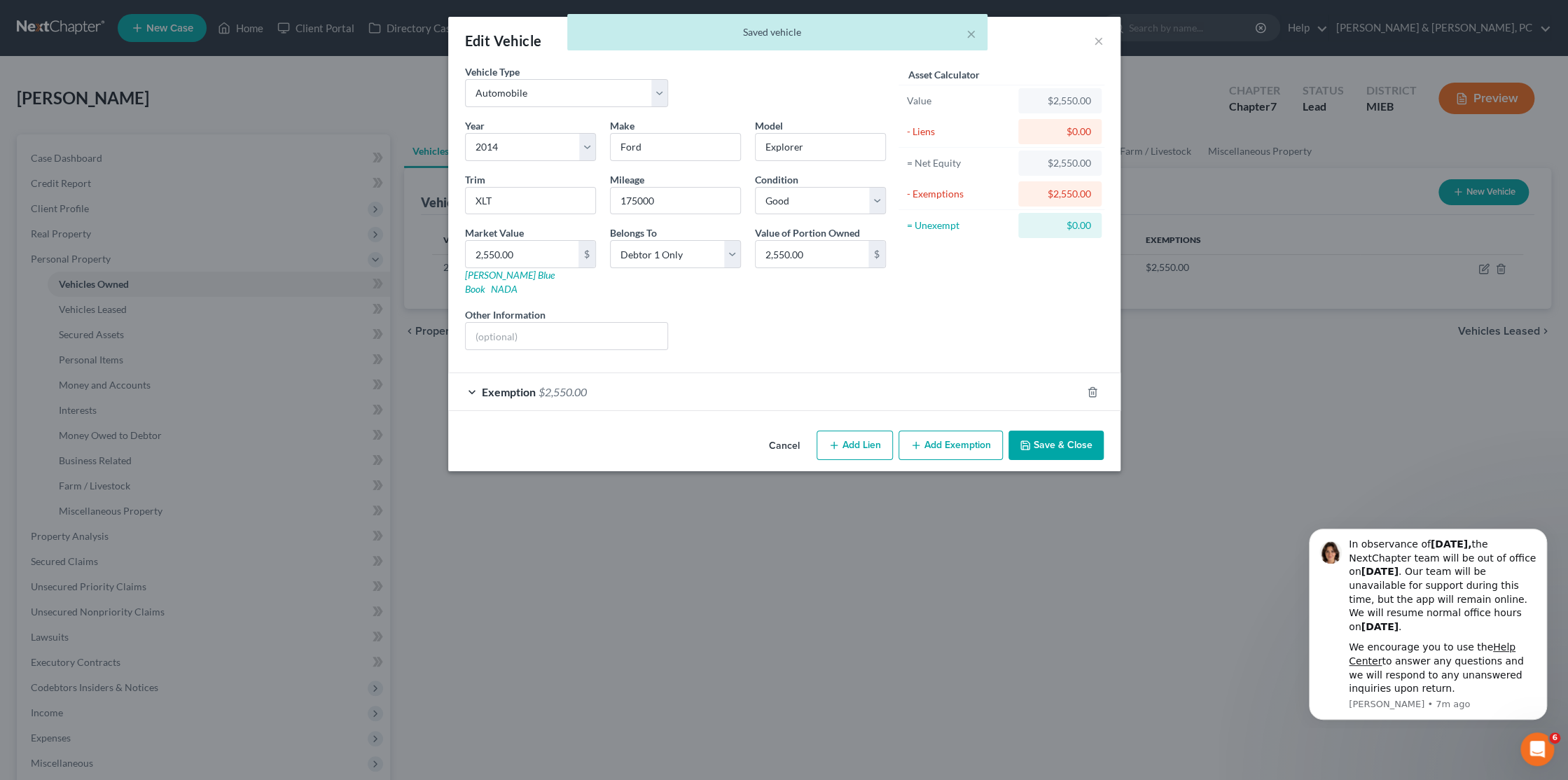
click at [1050, 430] on button "Save & Close" at bounding box center [1056, 445] width 95 height 29
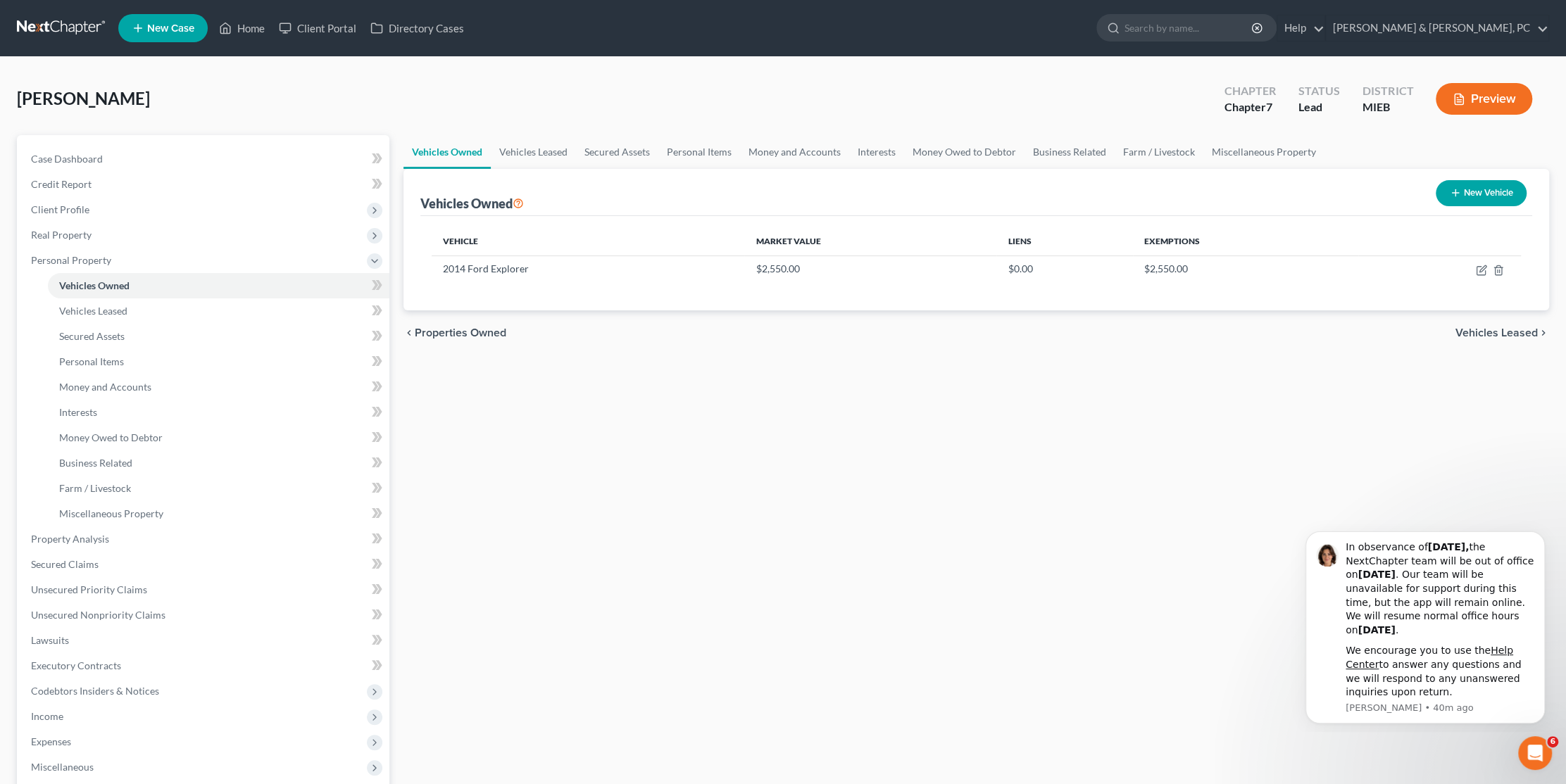
click at [610, 429] on div "Vehicles Owned Vehicles Leased Secured Assets Personal Items Money and Accounts…" at bounding box center [976, 541] width 1160 height 813
click at [414, 102] on div "[PERSON_NAME] Upgraded Chapter Chapter 7 Status Lead District MIEB Preview" at bounding box center [783, 104] width 1532 height 61
click at [60, 17] on link at bounding box center [62, 28] width 90 height 25
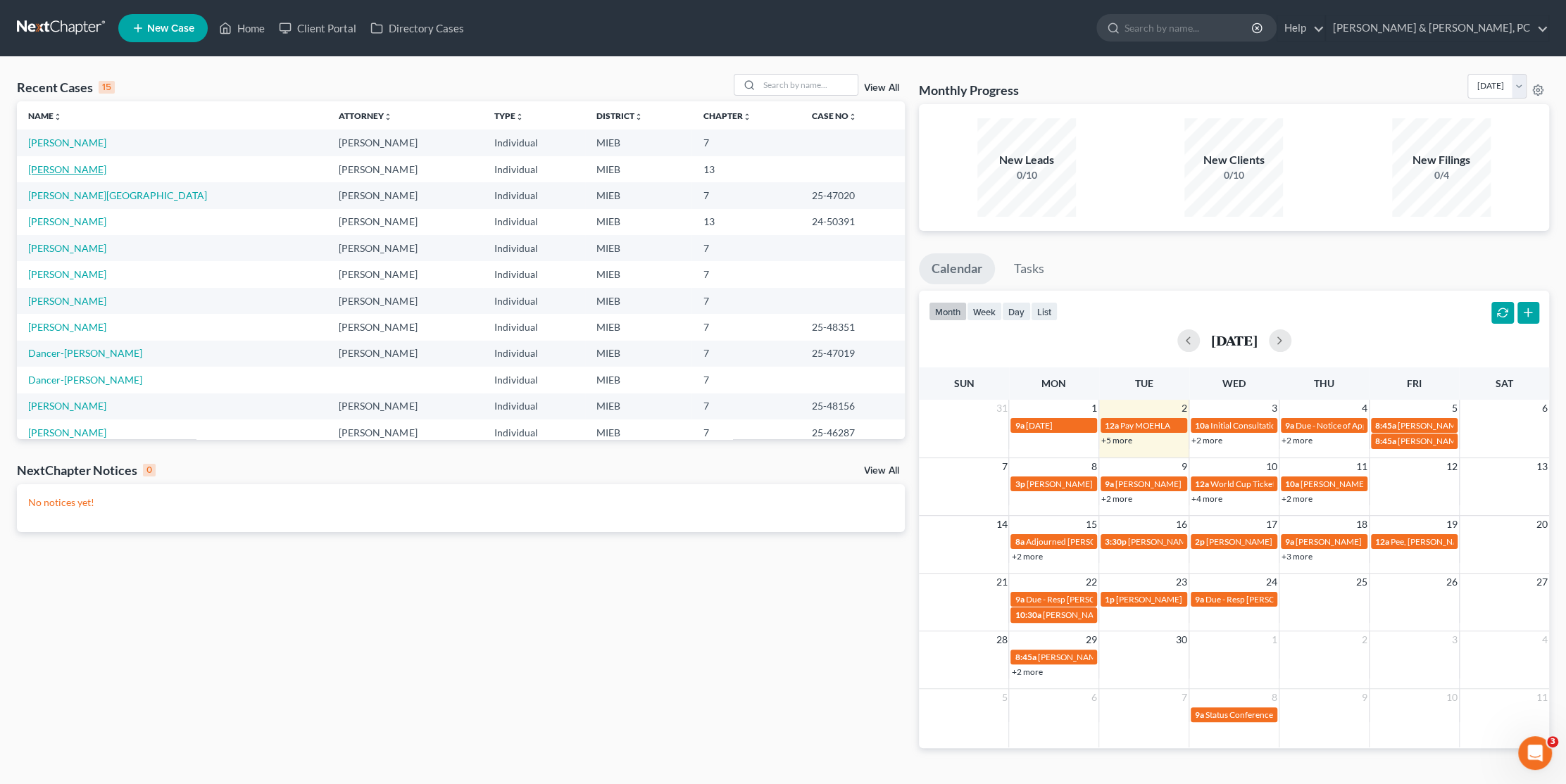
click at [68, 169] on link "[PERSON_NAME]" at bounding box center [67, 169] width 78 height 12
select select "6"
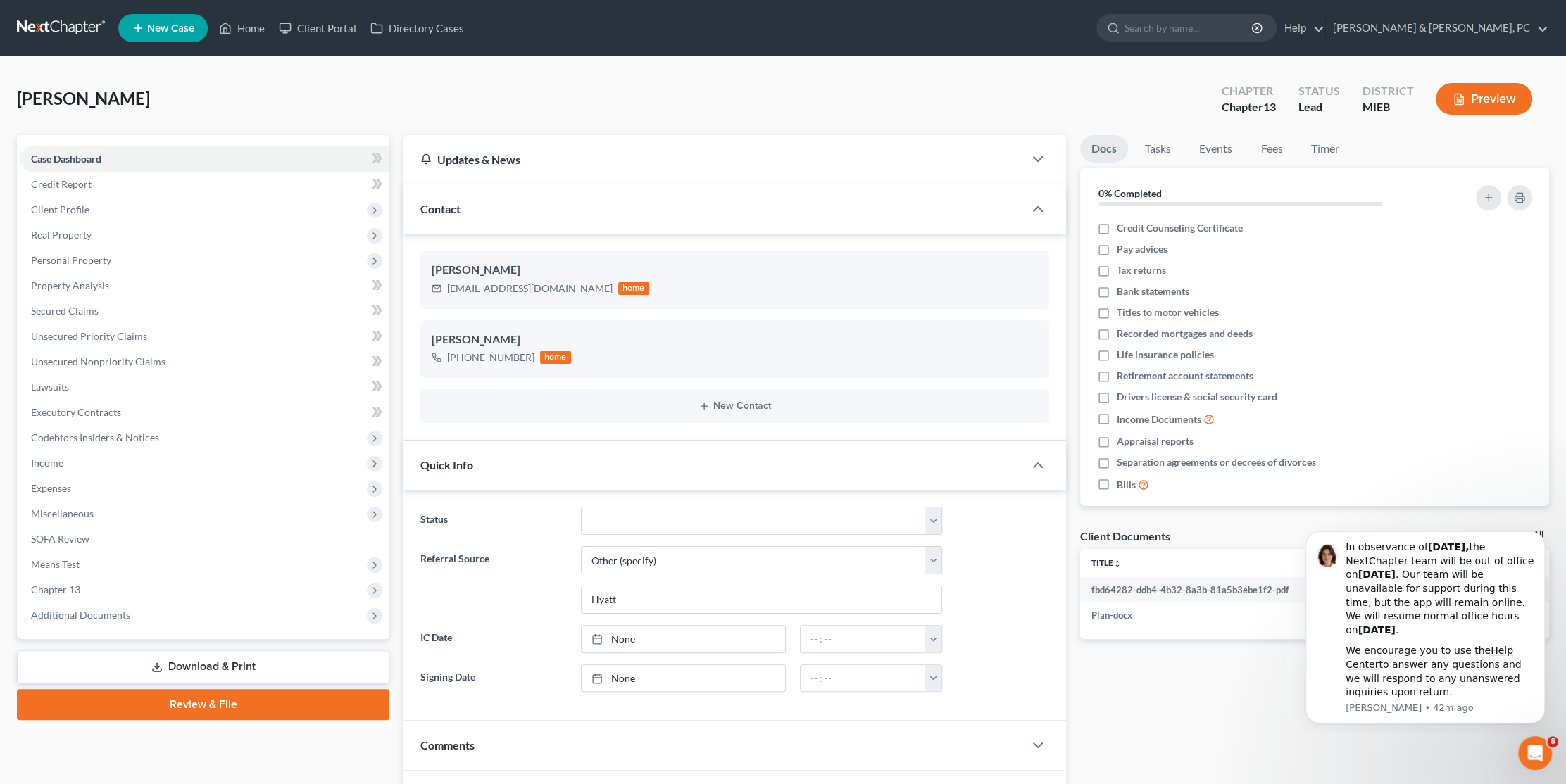
click at [431, 111] on div "Sillmon, Nicole Upgraded Chapter Chapter 13 Status Lead District MIEB Preview" at bounding box center [783, 104] width 1532 height 61
click at [103, 358] on span "Unsecured Nonpriority Claims" at bounding box center [98, 361] width 134 height 12
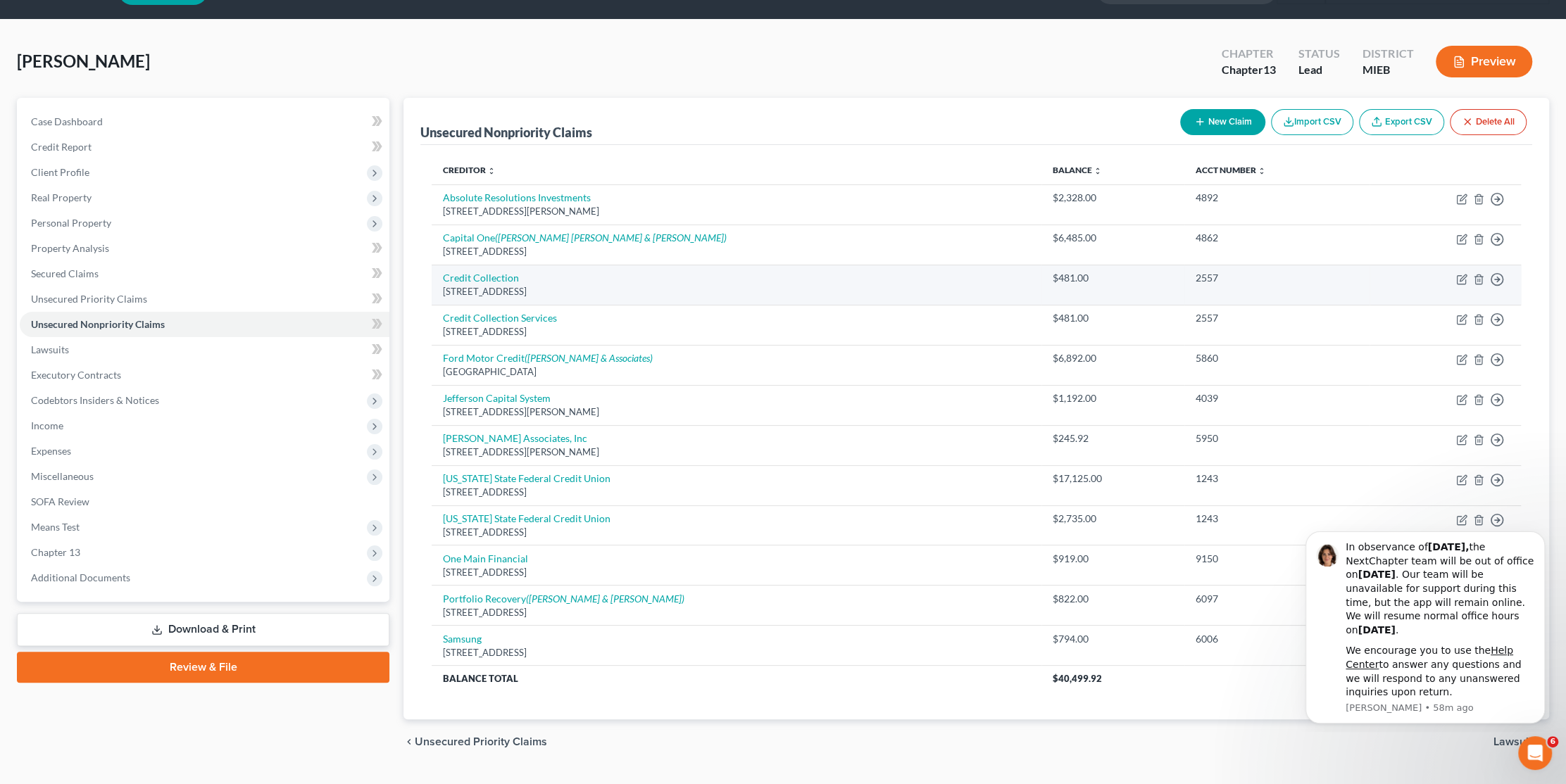
scroll to position [69, 0]
